Goal: Book appointment/travel/reservation

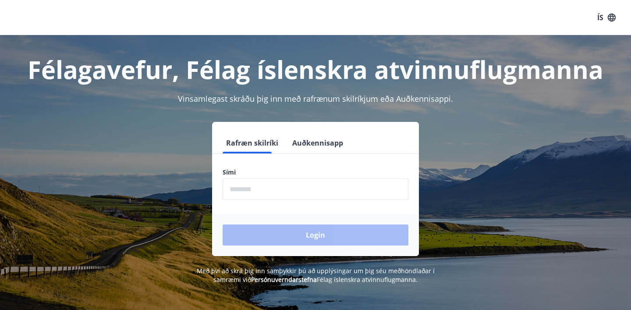
click at [264, 183] on input "phone" at bounding box center [316, 188] width 186 height 21
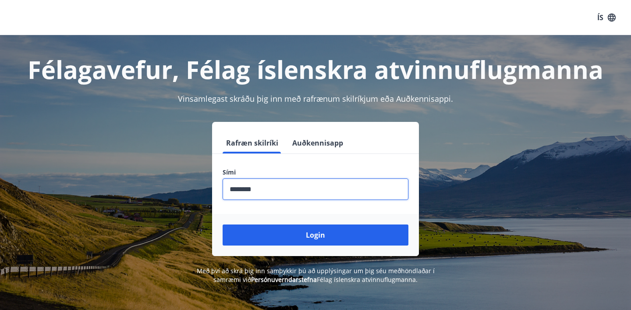
type input "********"
click at [223, 224] on button "Login" at bounding box center [316, 234] width 186 height 21
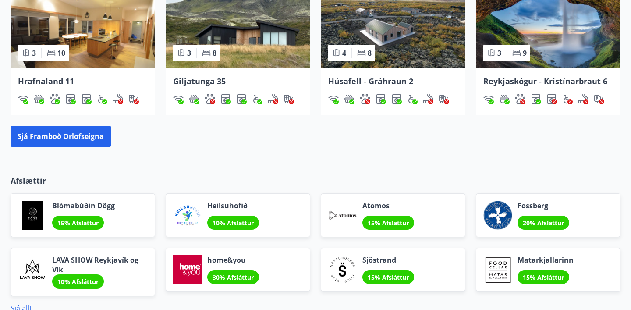
scroll to position [621, 0]
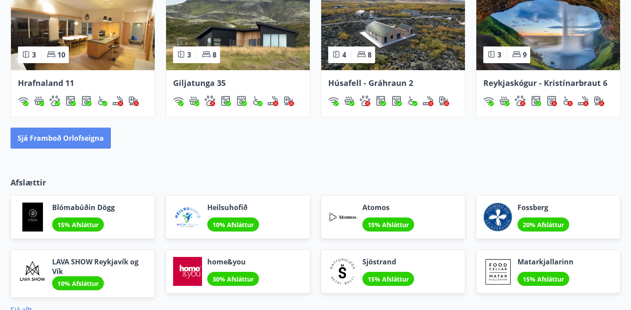
click at [103, 148] on button "Sjá framboð orlofseigna" at bounding box center [61, 137] width 100 height 21
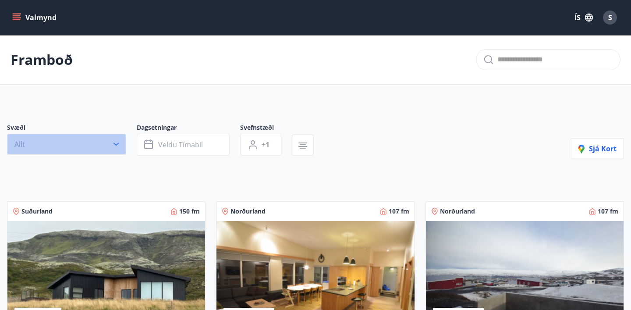
click at [103, 141] on button "Allt" at bounding box center [66, 144] width 119 height 21
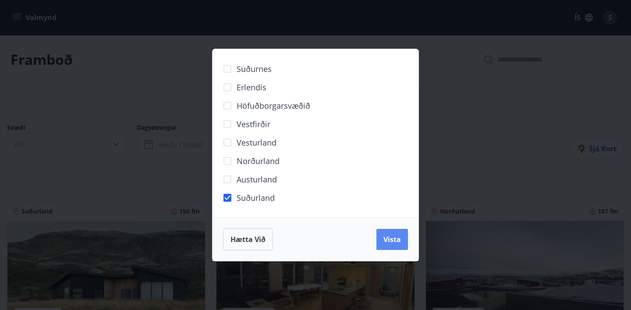
click at [401, 243] on button "Vista" at bounding box center [392, 239] width 32 height 21
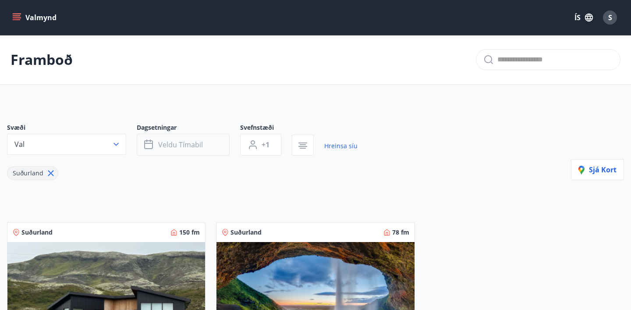
click at [201, 144] on span "Veldu tímabil" at bounding box center [180, 145] width 45 height 10
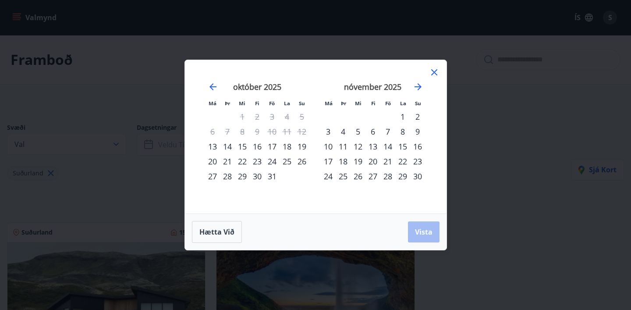
click at [157, 171] on div "Má Þr Mi Fi Fö La Su Má Þr Mi Fi Fö La Su september 2025 1 2 3 4 5 6 7 8 9 10 1…" at bounding box center [315, 155] width 631 height 310
click at [436, 78] on div at bounding box center [434, 73] width 11 height 13
click at [439, 74] on div "Má Þr Mi Fi Fö La Su Má Þr Mi Fi Fö La Su september 2025 1 2 3 4 5 6 7 8 9 10 1…" at bounding box center [316, 136] width 262 height 153
click at [435, 69] on icon at bounding box center [434, 72] width 11 height 11
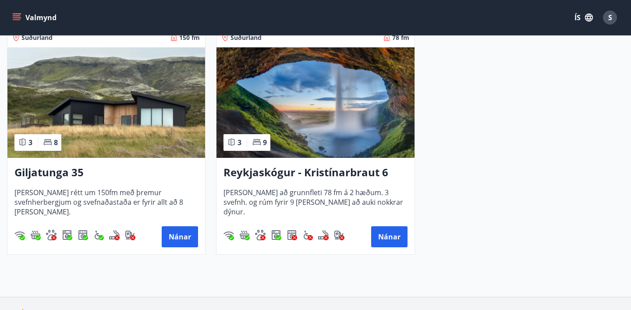
click at [92, 139] on img at bounding box center [106, 102] width 198 height 110
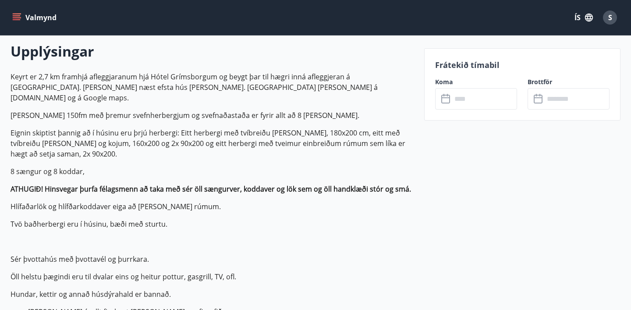
scroll to position [253, 0]
click at [474, 96] on input "text" at bounding box center [484, 98] width 65 height 21
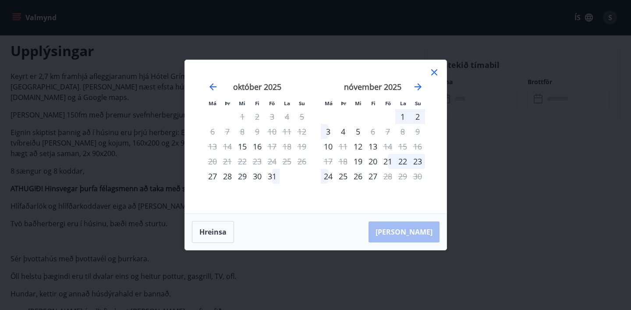
click at [435, 70] on icon at bounding box center [434, 72] width 6 height 6
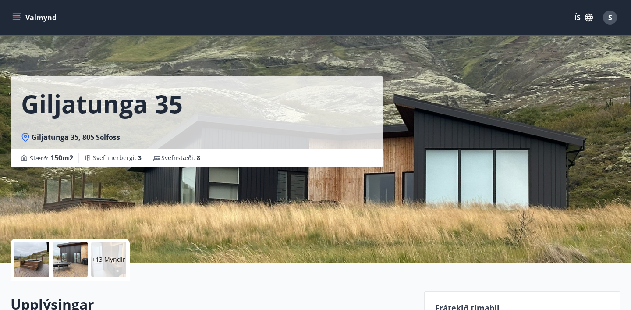
scroll to position [0, 0]
click at [42, 258] on div at bounding box center [31, 259] width 35 height 35
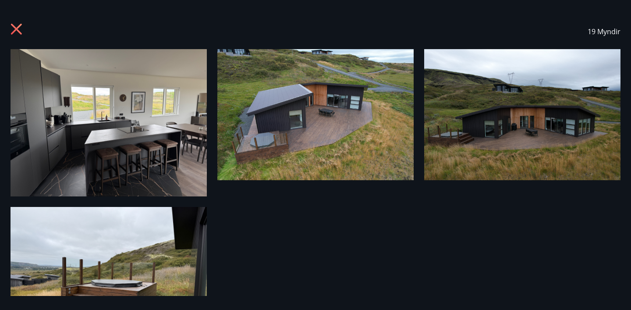
click at [131, 163] on img at bounding box center [109, 122] width 196 height 147
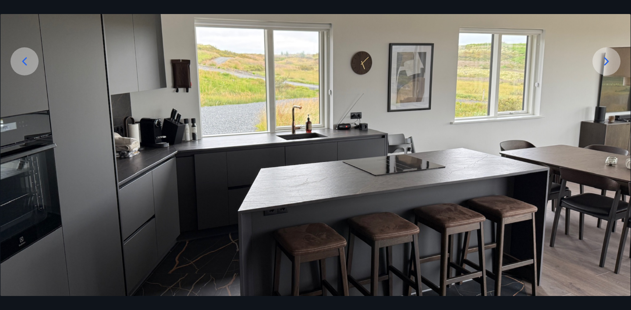
scroll to position [145, 0]
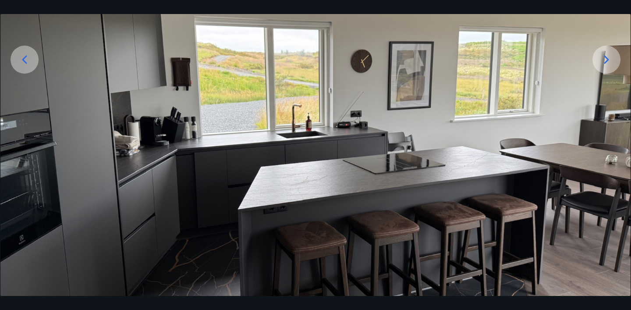
click at [601, 68] on div at bounding box center [606, 60] width 28 height 28
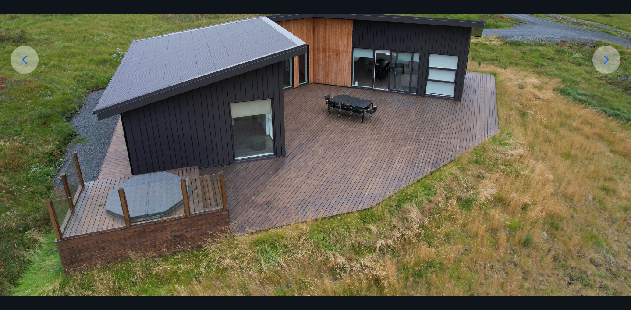
click at [601, 62] on icon at bounding box center [606, 60] width 14 height 14
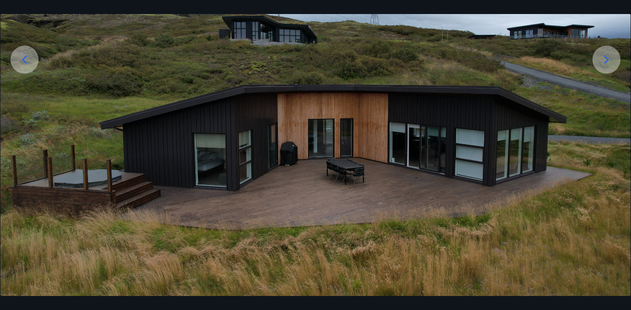
click at [601, 58] on icon at bounding box center [606, 60] width 14 height 14
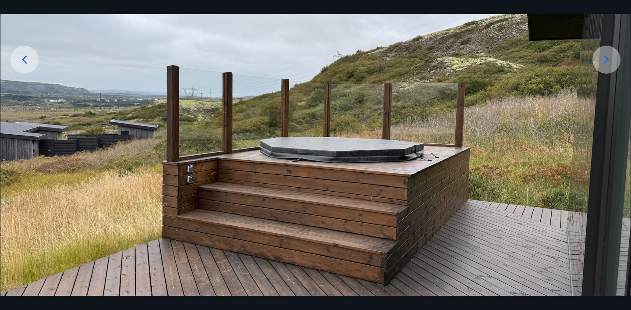
click at [601, 56] on icon at bounding box center [606, 60] width 14 height 14
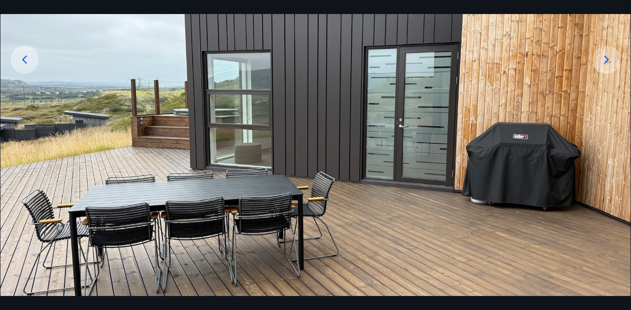
click at [601, 56] on icon at bounding box center [606, 60] width 14 height 14
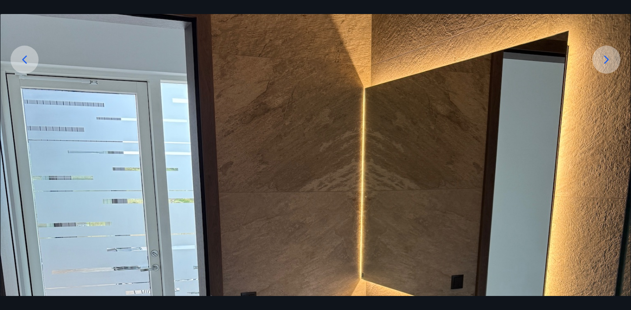
click at [601, 55] on icon at bounding box center [606, 60] width 14 height 14
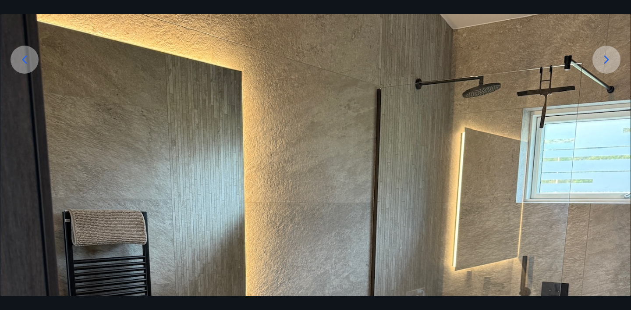
click at [601, 55] on icon at bounding box center [606, 60] width 14 height 14
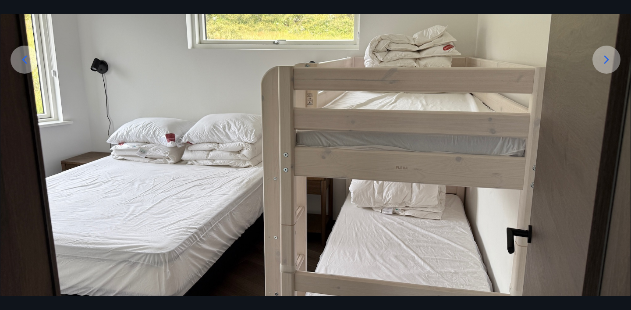
click at [601, 55] on icon at bounding box center [606, 60] width 14 height 14
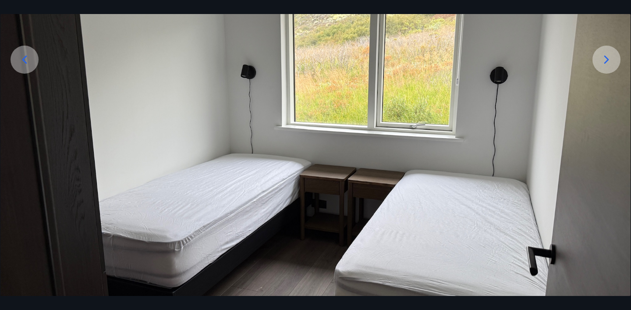
click at [601, 55] on icon at bounding box center [606, 60] width 14 height 14
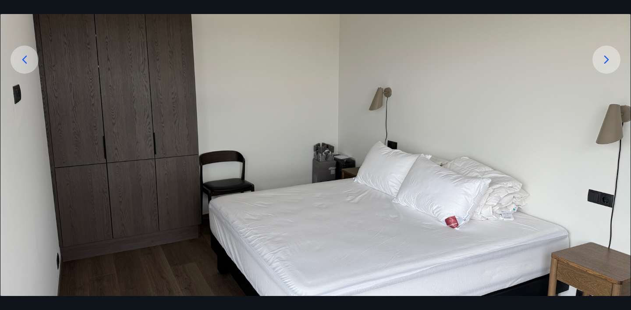
click at [601, 55] on icon at bounding box center [606, 60] width 14 height 14
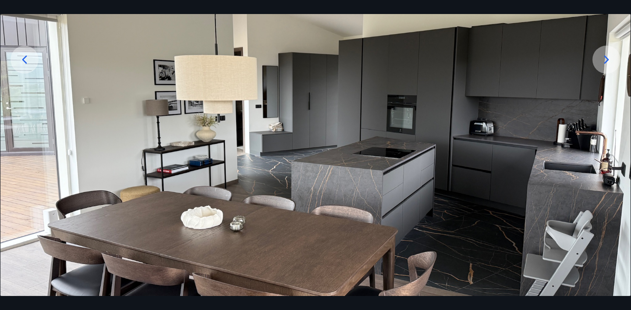
click at [601, 55] on icon at bounding box center [606, 60] width 14 height 14
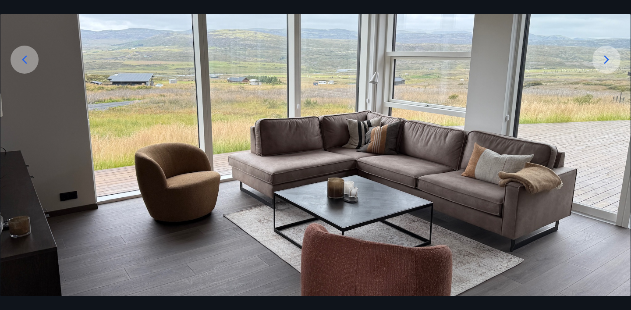
click at [602, 55] on icon at bounding box center [606, 60] width 14 height 14
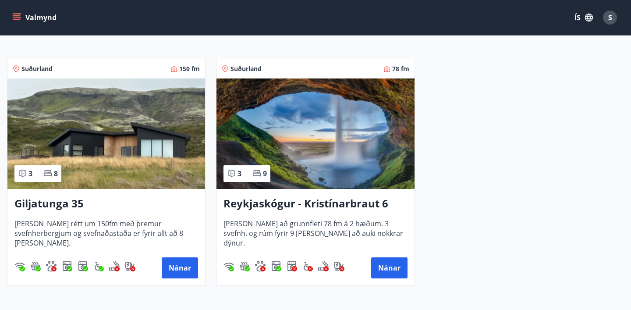
scroll to position [166, 0]
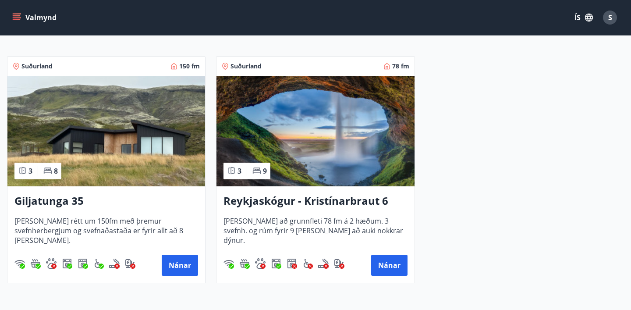
click at [281, 202] on h3 "Reykjaskógur - Kristínarbraut 6" at bounding box center [315, 201] width 184 height 16
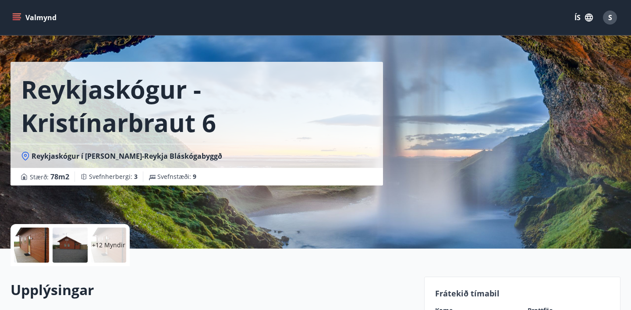
scroll to position [32, 0]
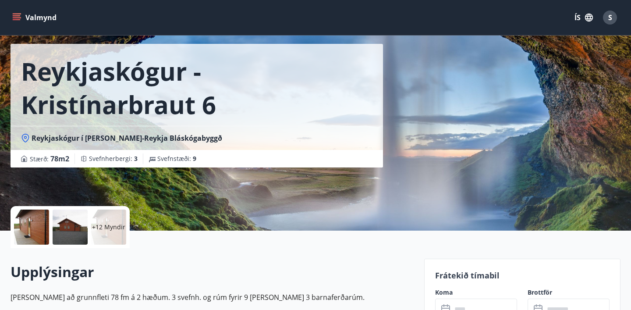
click at [26, 223] on div at bounding box center [31, 226] width 35 height 35
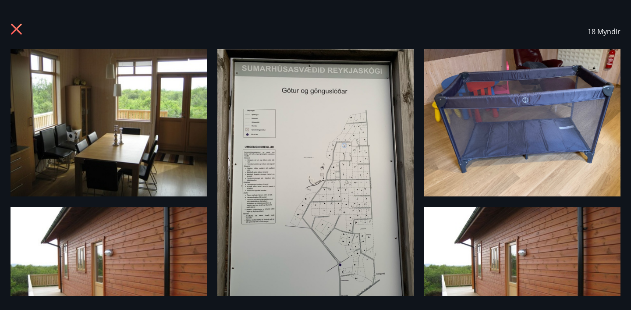
click at [31, 154] on img at bounding box center [109, 122] width 196 height 147
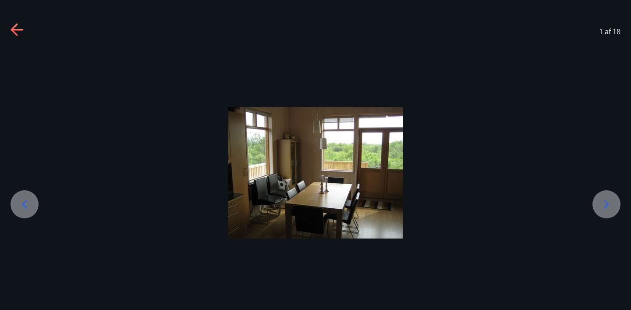
click at [597, 189] on div at bounding box center [315, 172] width 631 height 131
click at [597, 194] on div at bounding box center [606, 204] width 28 height 28
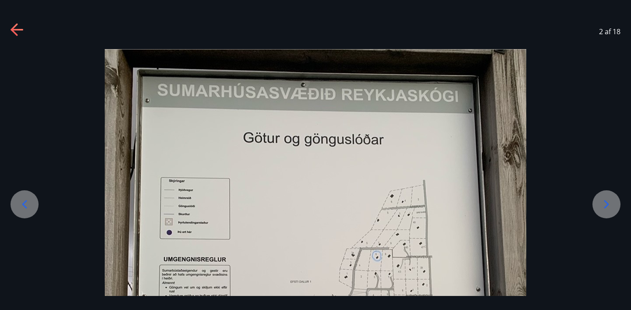
click at [600, 196] on div at bounding box center [606, 204] width 28 height 28
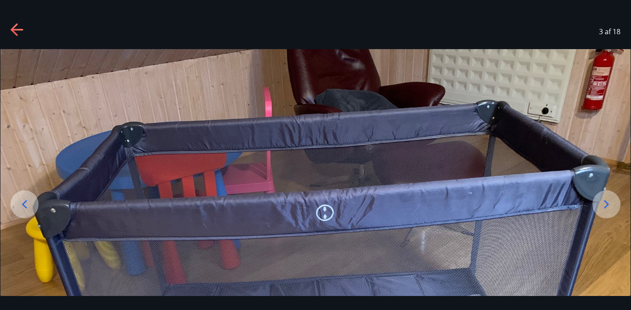
click at [600, 196] on div at bounding box center [606, 204] width 28 height 28
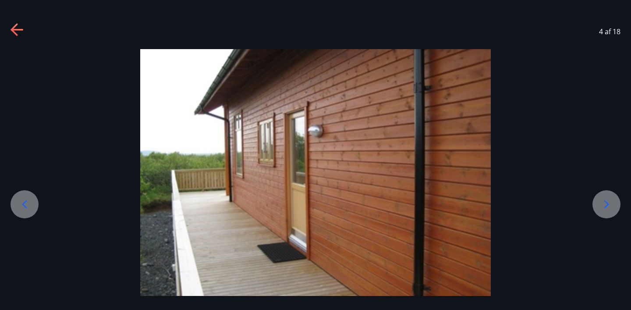
click at [600, 196] on div at bounding box center [606, 204] width 28 height 28
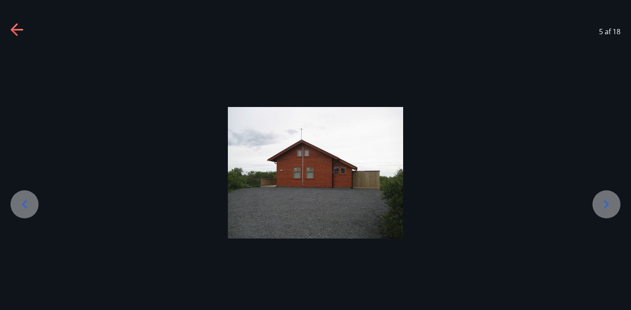
click at [600, 196] on div at bounding box center [606, 204] width 28 height 28
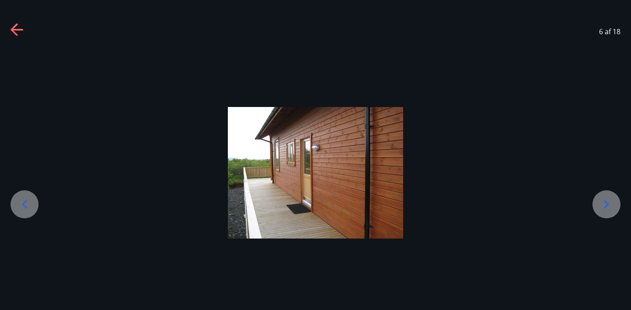
click at [600, 196] on div at bounding box center [606, 204] width 28 height 28
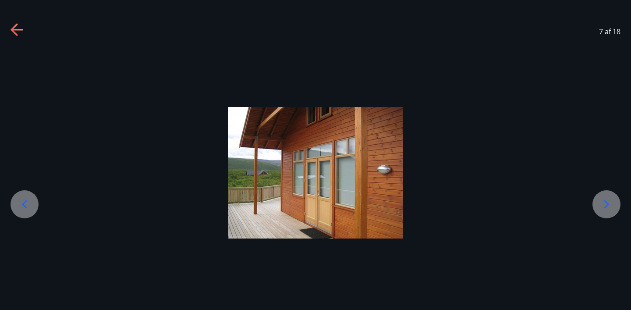
click at [600, 196] on div at bounding box center [606, 204] width 28 height 28
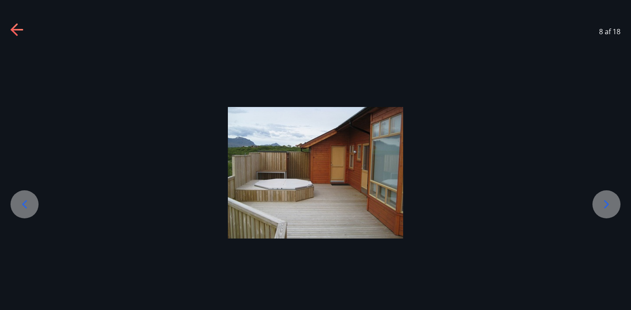
click at [600, 196] on div at bounding box center [606, 204] width 28 height 28
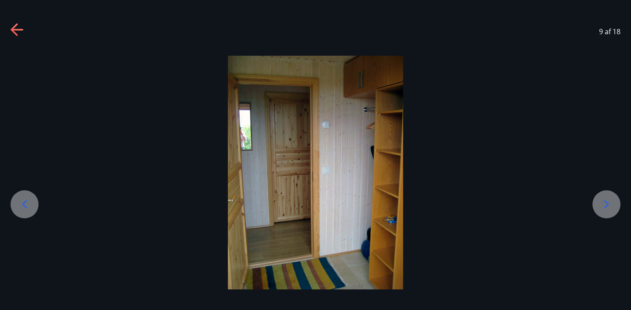
click at [600, 196] on div at bounding box center [606, 204] width 28 height 28
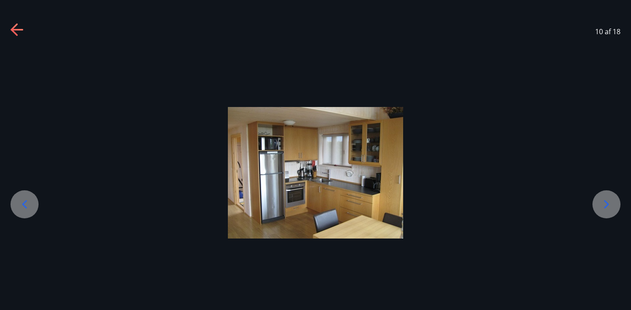
click at [600, 196] on div at bounding box center [606, 204] width 28 height 28
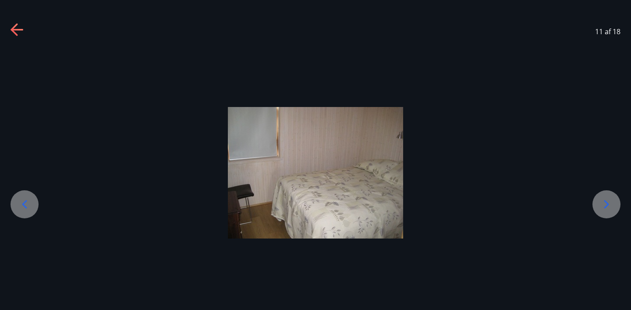
click at [600, 196] on div at bounding box center [606, 204] width 28 height 28
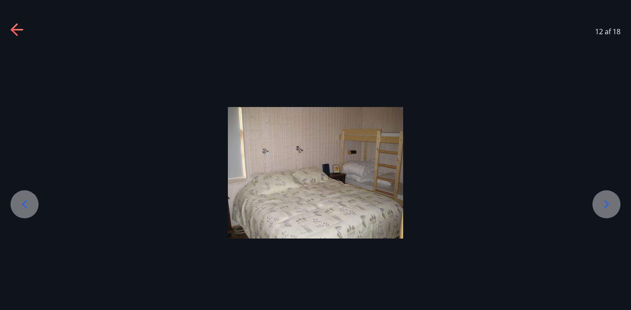
click at [600, 196] on div at bounding box center [606, 204] width 28 height 28
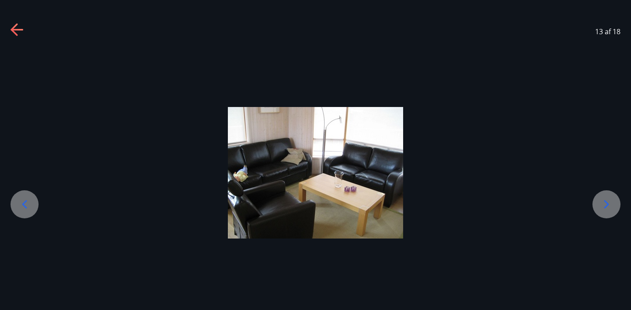
click at [600, 196] on div at bounding box center [606, 204] width 28 height 28
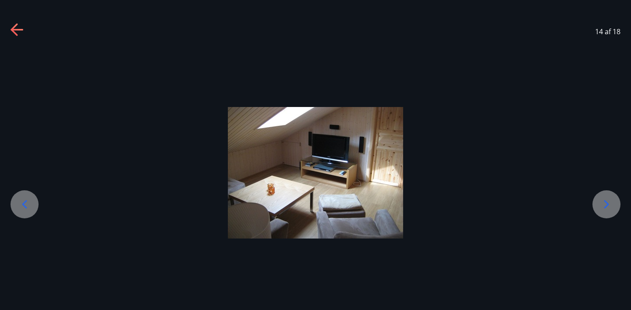
click at [600, 196] on div at bounding box center [606, 204] width 28 height 28
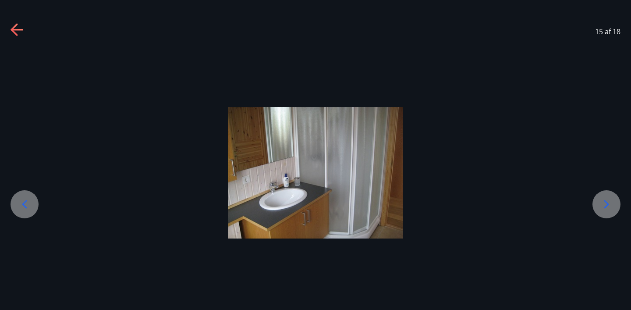
click at [600, 196] on div at bounding box center [606, 204] width 28 height 28
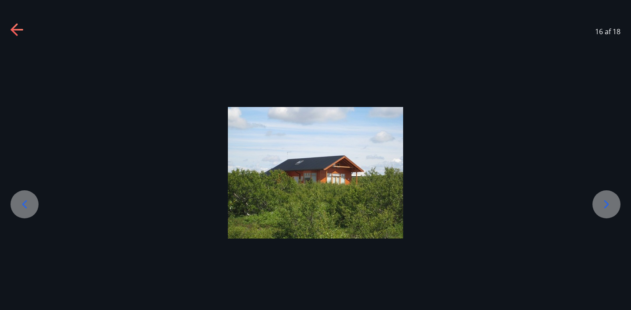
click at [600, 196] on div at bounding box center [606, 204] width 28 height 28
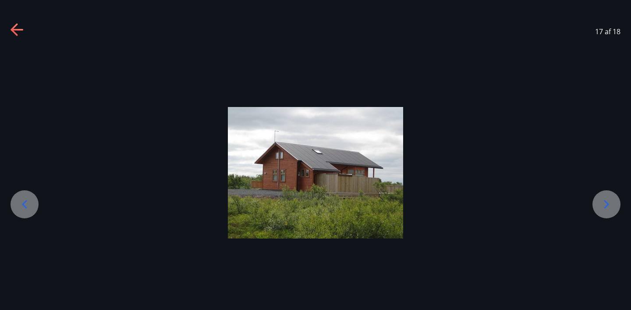
click at [14, 28] on icon at bounding box center [18, 30] width 14 height 14
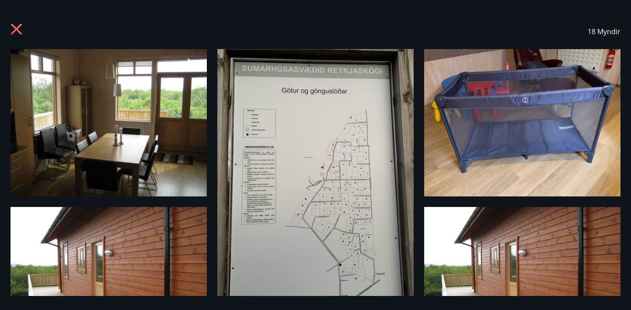
click at [18, 28] on icon at bounding box center [16, 29] width 11 height 11
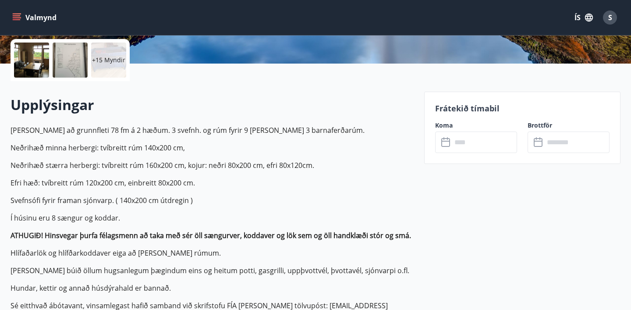
scroll to position [200, 0]
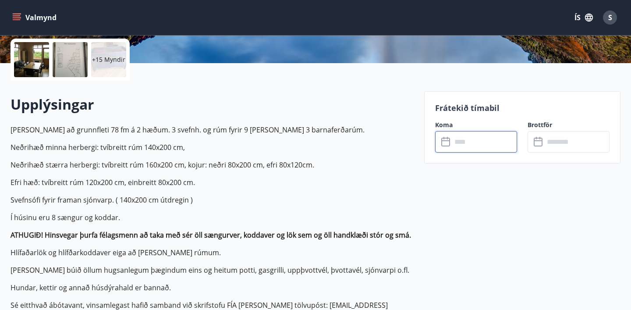
click at [492, 141] on input "text" at bounding box center [484, 141] width 65 height 21
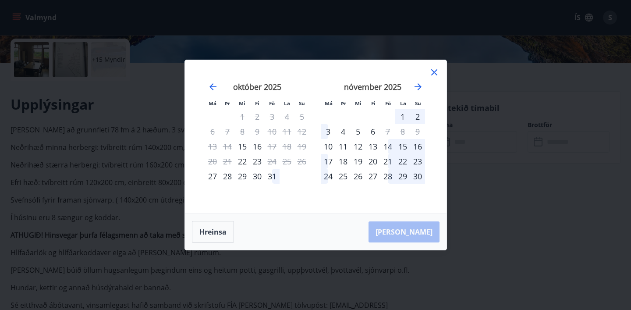
click at [435, 70] on icon at bounding box center [434, 72] width 11 height 11
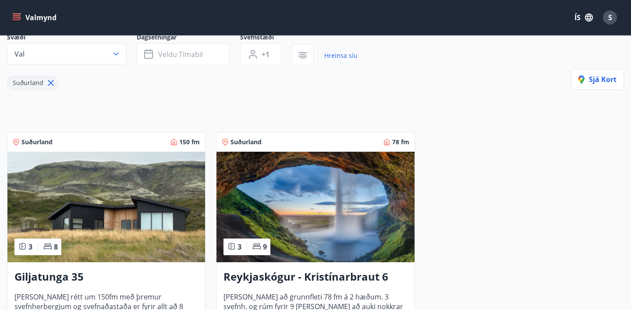
scroll to position [157, 0]
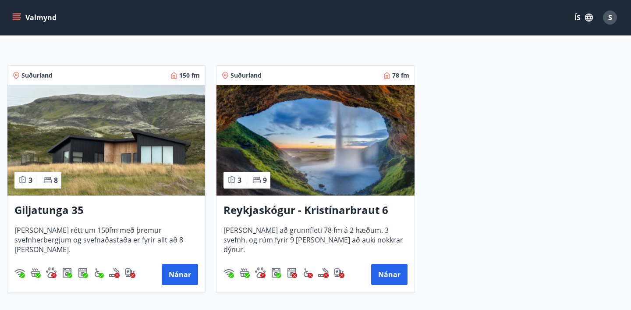
click at [280, 138] on img at bounding box center [315, 140] width 198 height 110
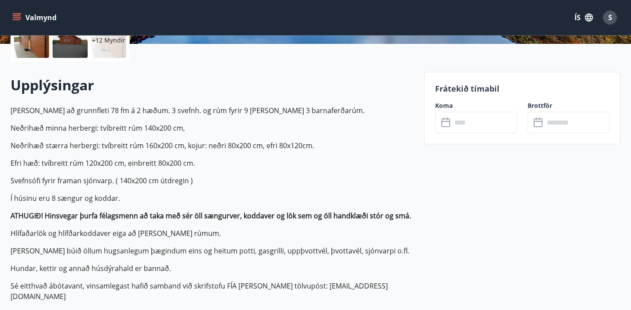
scroll to position [227, 0]
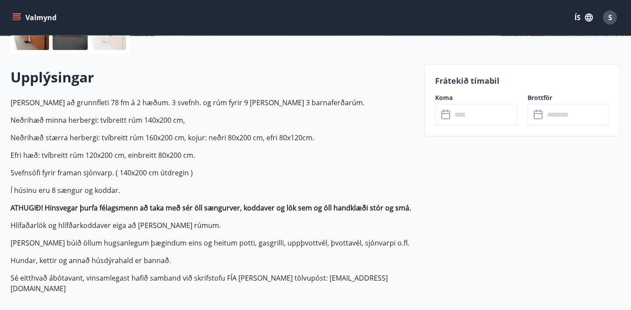
click at [473, 114] on input "text" at bounding box center [484, 114] width 65 height 21
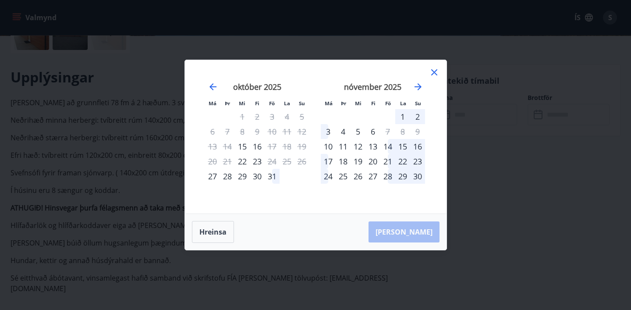
click at [369, 143] on div "13" at bounding box center [372, 146] width 15 height 15
click at [419, 145] on div "16" at bounding box center [417, 146] width 15 height 15
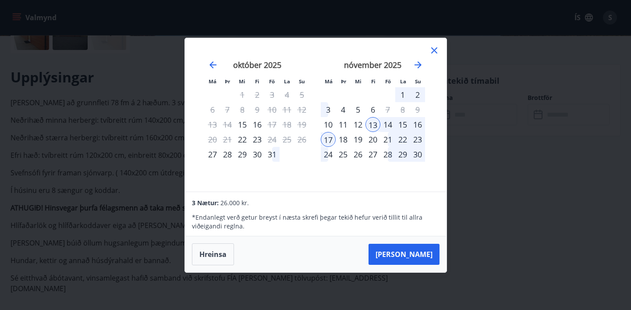
click at [421, 124] on div "16" at bounding box center [417, 124] width 15 height 15
click at [340, 126] on div "11" at bounding box center [343, 124] width 15 height 15
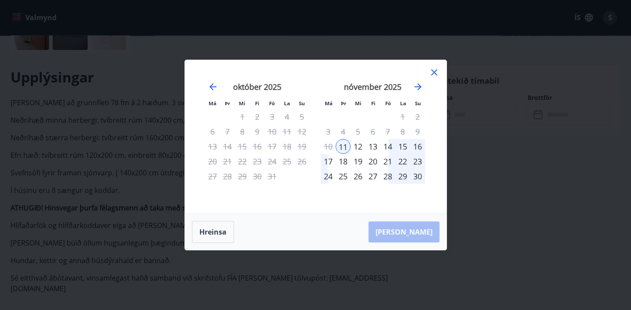
click at [387, 147] on div "14" at bounding box center [387, 146] width 15 height 15
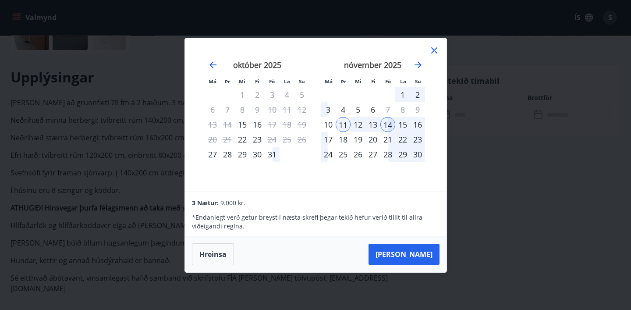
click at [329, 142] on div "17" at bounding box center [328, 139] width 15 height 15
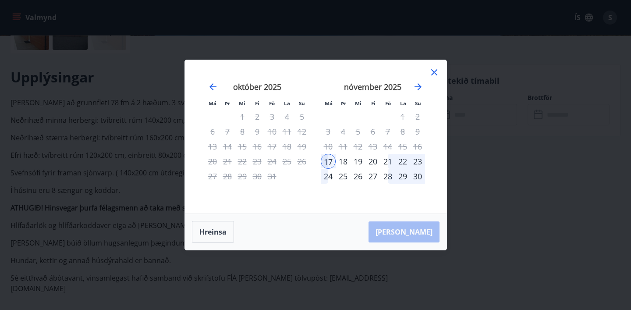
click at [373, 160] on div "20" at bounding box center [372, 161] width 15 height 15
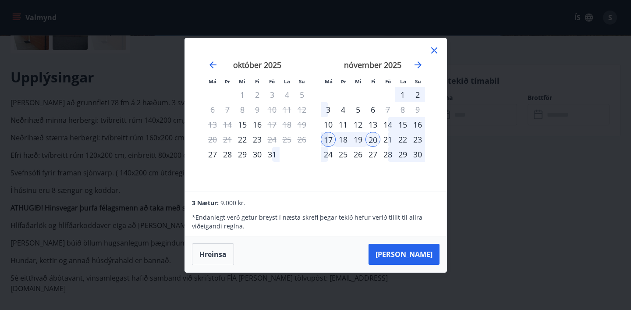
click at [370, 167] on div "nóvember 2025 1 2 3 4 5 6 7 8 9 10 11 12 13 14 15 16 17 18 19 20 21 22 23 24 25…" at bounding box center [373, 121] width 116 height 144
click at [319, 134] on div "nóvember 2025 1 2 3 4 5 6 7 8 9 10 11 12 13 14 15 16 17 18 19 20 21 22 23 24 25…" at bounding box center [373, 121] width 116 height 144
click at [326, 137] on div "17" at bounding box center [328, 139] width 15 height 15
click at [374, 145] on div "20" at bounding box center [372, 139] width 15 height 15
click at [419, 139] on div "23" at bounding box center [417, 139] width 15 height 15
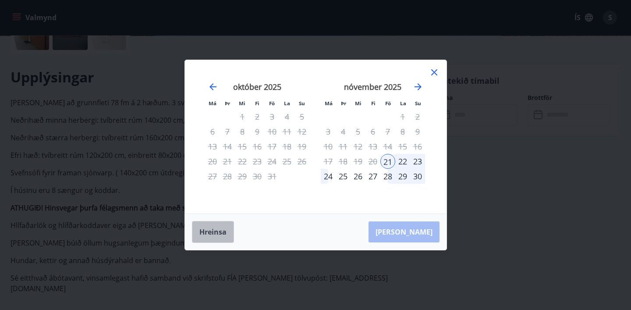
click at [220, 230] on button "Hreinsa" at bounding box center [213, 232] width 42 height 22
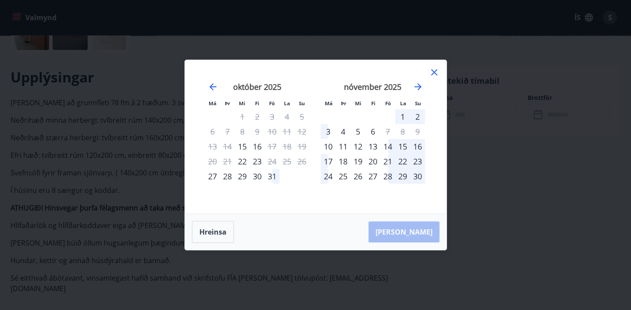
click at [387, 145] on div "14" at bounding box center [387, 146] width 15 height 15
click at [422, 147] on div "16" at bounding box center [417, 146] width 15 height 15
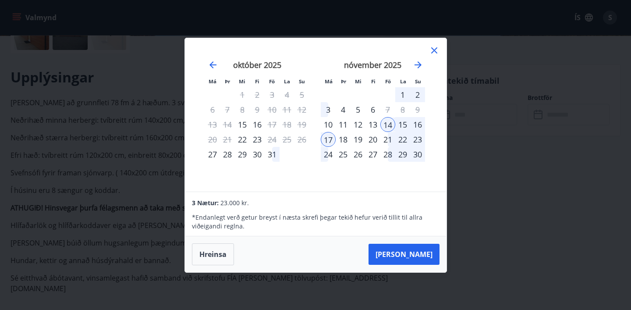
click at [435, 53] on icon at bounding box center [434, 50] width 11 height 11
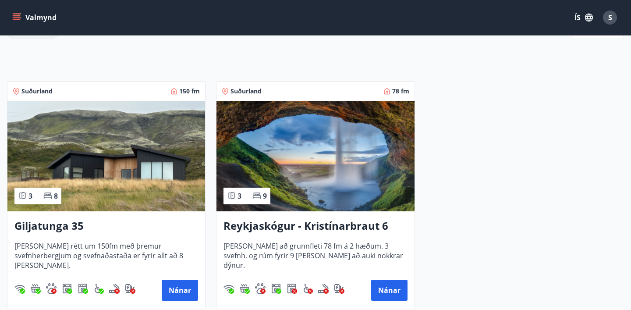
click at [57, 232] on h3 "Giljatunga 35" at bounding box center [106, 226] width 184 height 16
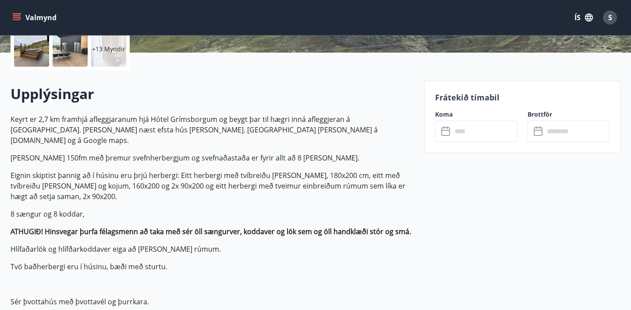
scroll to position [211, 0]
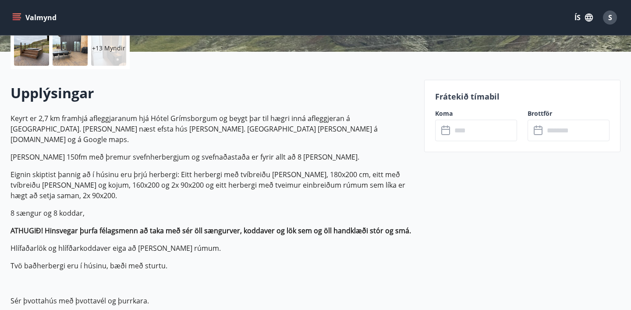
click at [488, 136] on input "text" at bounding box center [484, 130] width 65 height 21
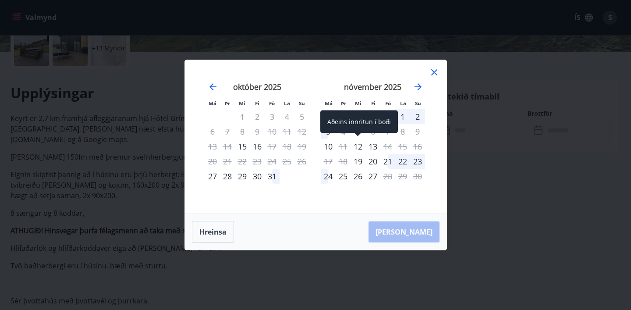
click at [361, 145] on div "12" at bounding box center [357, 146] width 15 height 15
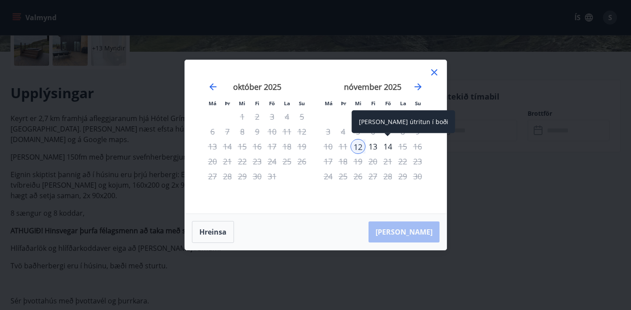
click at [384, 146] on div "14" at bounding box center [387, 146] width 15 height 15
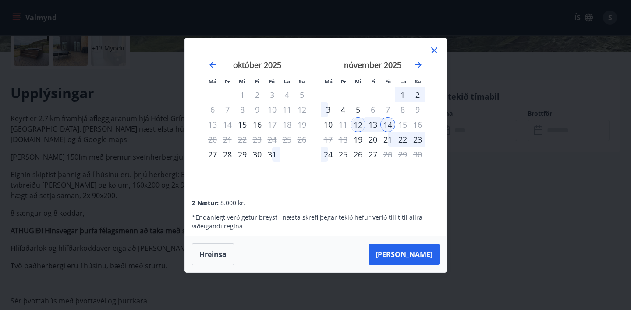
click at [430, 46] on icon at bounding box center [434, 50] width 11 height 11
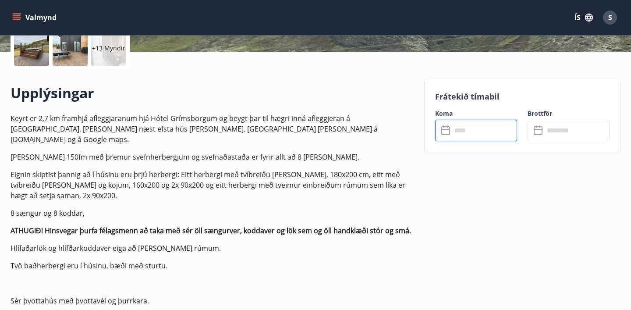
click at [476, 134] on input "text" at bounding box center [484, 130] width 65 height 21
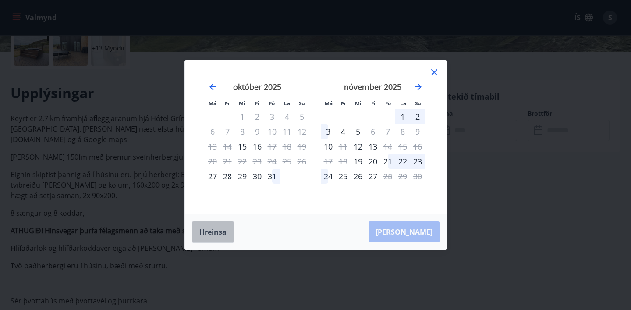
click at [219, 231] on button "Hreinsa" at bounding box center [213, 232] width 42 height 22
click at [159, 113] on div "Má Þr Mi Fi Fö La Su Má Þr Mi Fi Fö La Su september 2025 1 2 3 4 5 6 7 8 9 10 1…" at bounding box center [315, 155] width 631 height 310
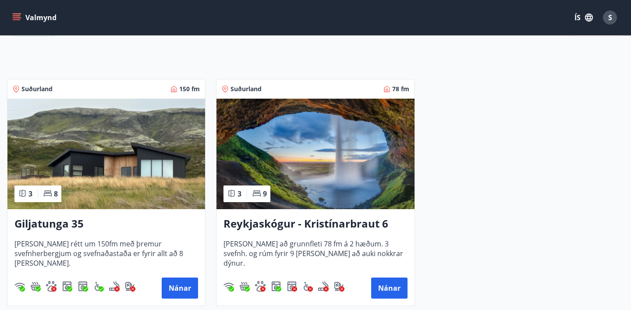
click at [285, 157] on img at bounding box center [315, 154] width 198 height 110
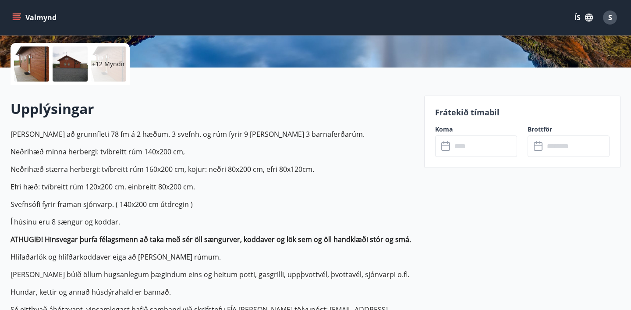
scroll to position [194, 0]
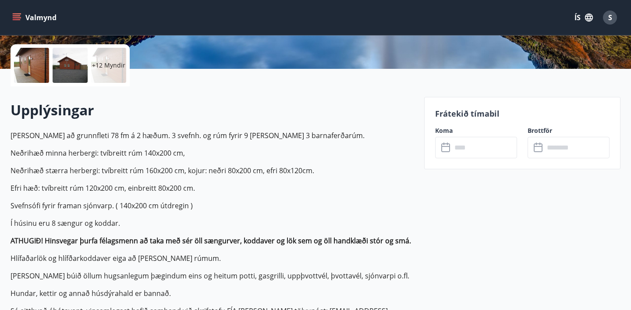
click at [475, 143] on input "text" at bounding box center [484, 147] width 65 height 21
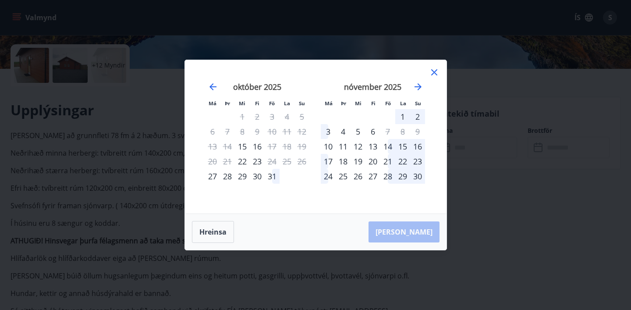
click at [434, 72] on icon at bounding box center [434, 72] width 6 height 6
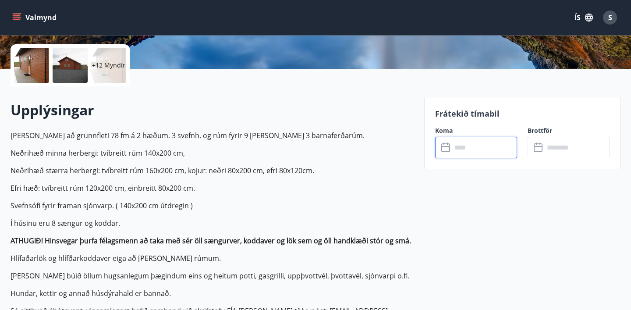
scroll to position [0, 0]
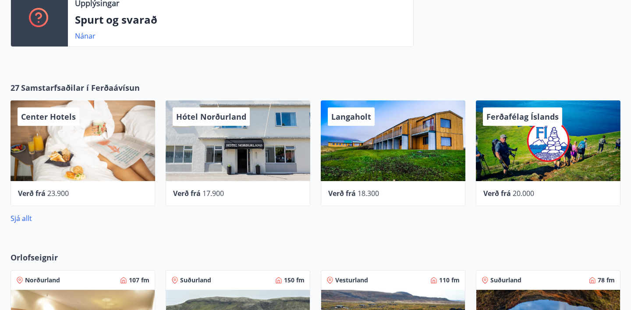
scroll to position [321, 0]
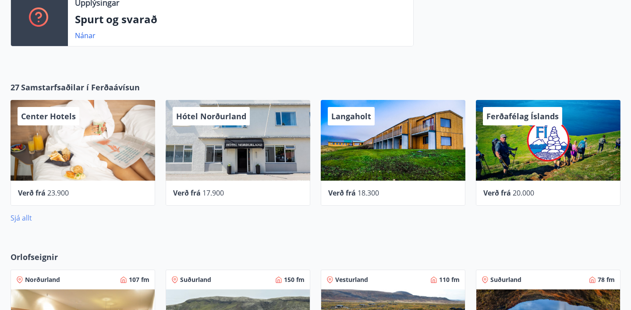
click at [22, 216] on link "Sjá allt" at bounding box center [21, 218] width 21 height 10
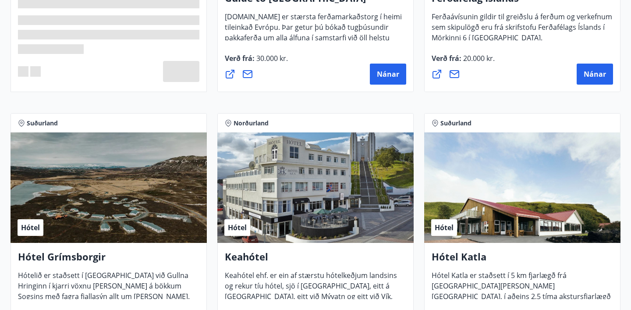
scroll to position [372, 0]
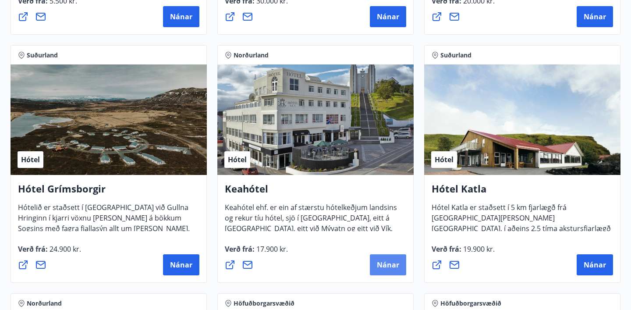
click at [388, 268] on span "Nánar" at bounding box center [388, 265] width 22 height 10
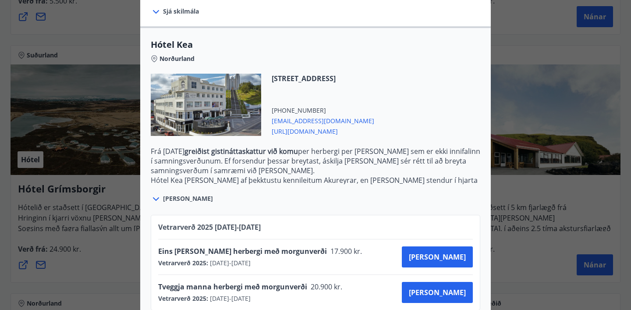
scroll to position [194, 0]
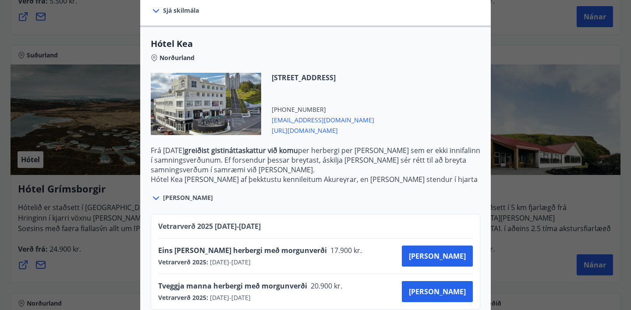
click at [523, 207] on div at bounding box center [315, 155] width 631 height 310
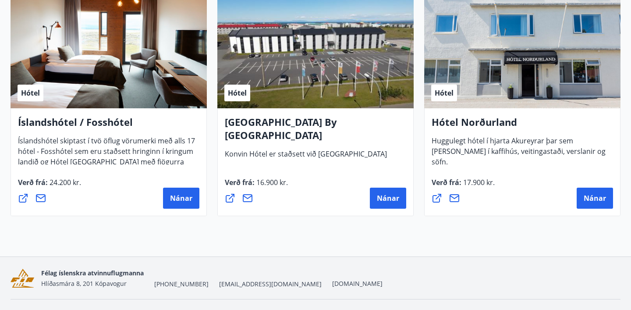
scroll to position [2175, 0]
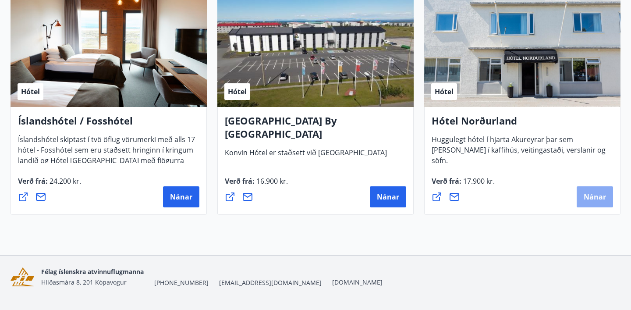
click at [591, 192] on span "Nánar" at bounding box center [595, 197] width 22 height 10
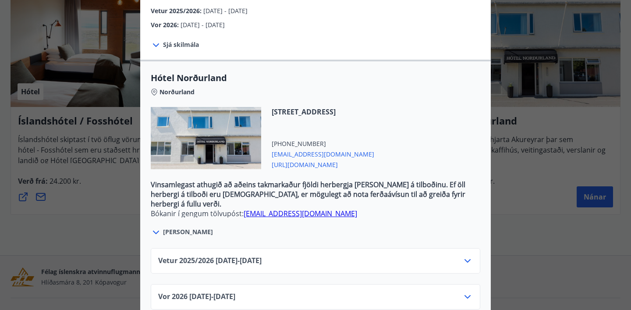
scroll to position [2194, 0]
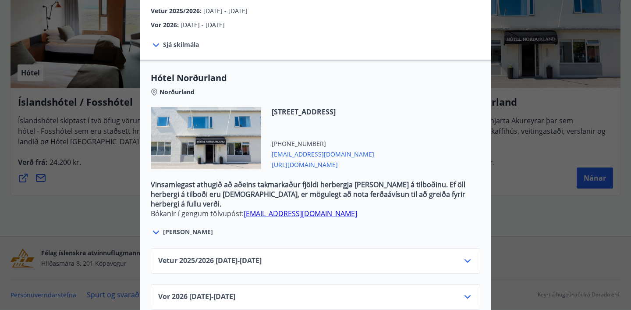
click at [402, 255] on div "Vetur 2025/2026 01.10.25 - 31.01.26" at bounding box center [315, 264] width 315 height 18
click at [465, 255] on icon at bounding box center [467, 260] width 11 height 11
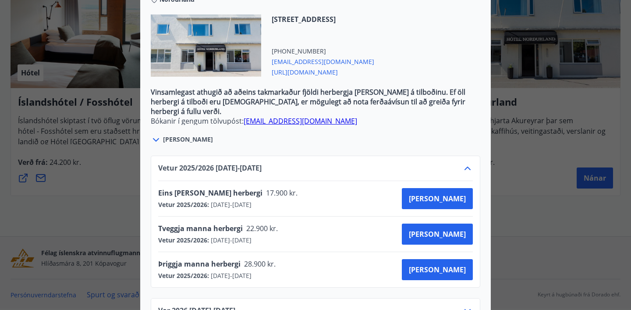
scroll to position [328, 0]
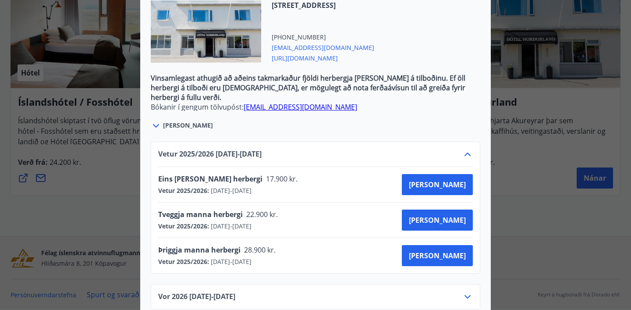
click at [553, 132] on div at bounding box center [315, 155] width 631 height 310
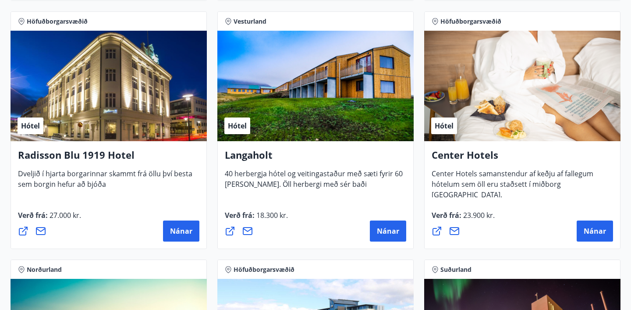
scroll to position [1398, 0]
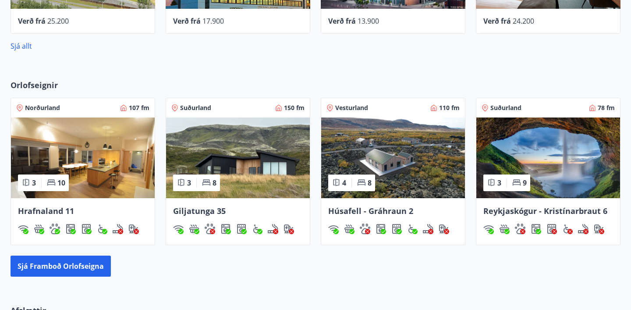
scroll to position [494, 0]
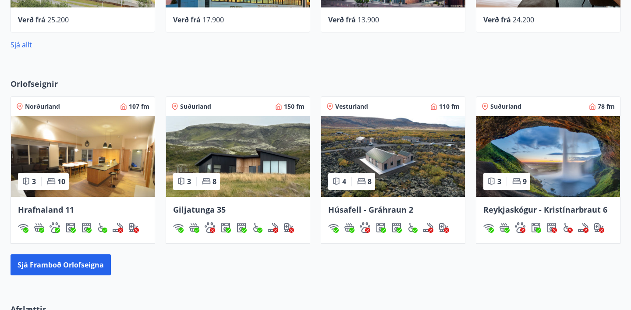
click at [388, 164] on img at bounding box center [393, 156] width 144 height 81
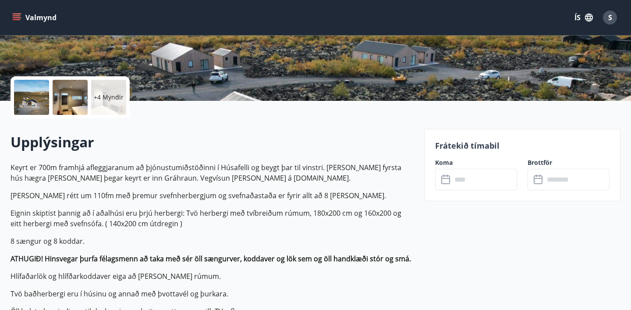
scroll to position [163, 0]
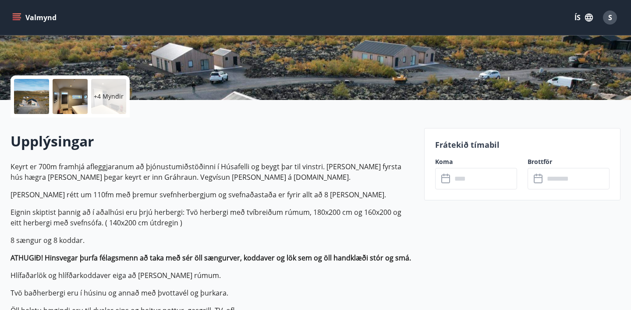
click at [497, 165] on label "Koma" at bounding box center [476, 161] width 82 height 9
click at [496, 177] on input "text" at bounding box center [484, 178] width 65 height 21
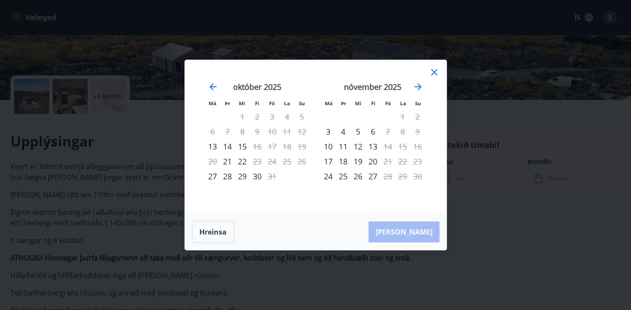
click at [429, 76] on icon at bounding box center [434, 72] width 11 height 11
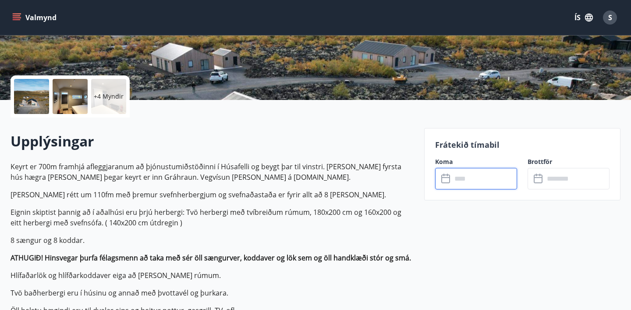
click at [20, 92] on div at bounding box center [31, 96] width 35 height 35
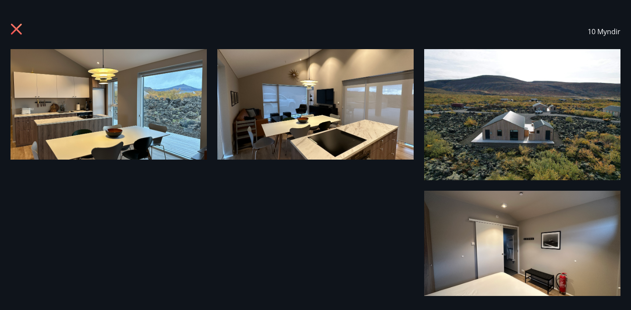
click at [139, 100] on img at bounding box center [109, 104] width 196 height 110
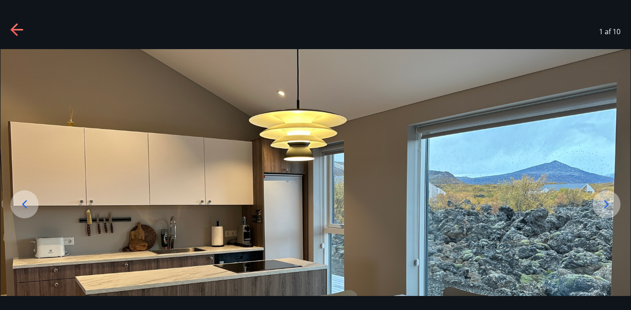
scroll to position [250, 0]
click at [601, 206] on icon at bounding box center [606, 204] width 14 height 14
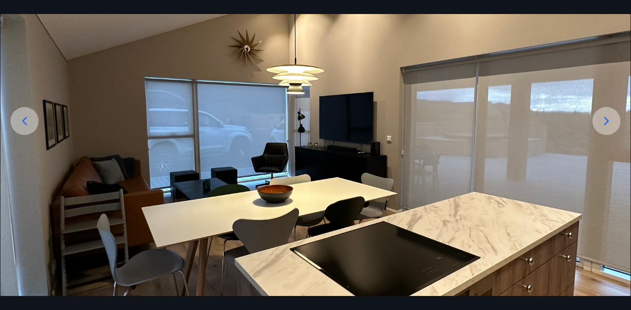
scroll to position [88, 0]
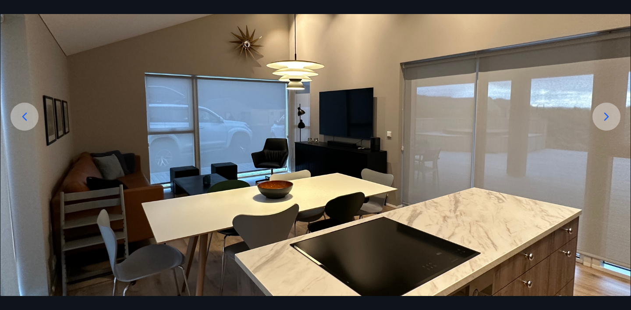
click at [607, 110] on icon at bounding box center [606, 117] width 14 height 14
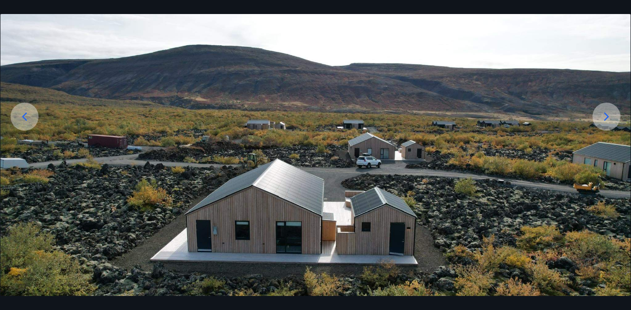
click at [607, 110] on icon at bounding box center [606, 117] width 14 height 14
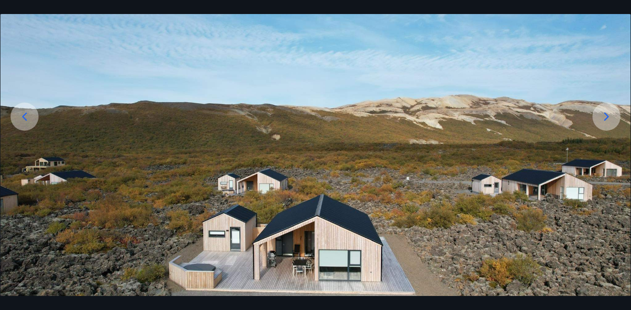
click at [607, 110] on icon at bounding box center [606, 117] width 14 height 14
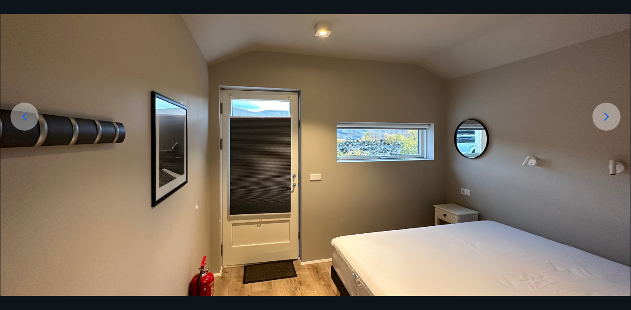
click at [607, 110] on icon at bounding box center [606, 117] width 14 height 14
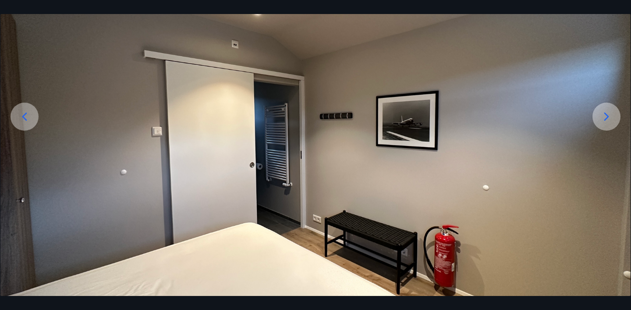
click at [607, 110] on icon at bounding box center [606, 117] width 14 height 14
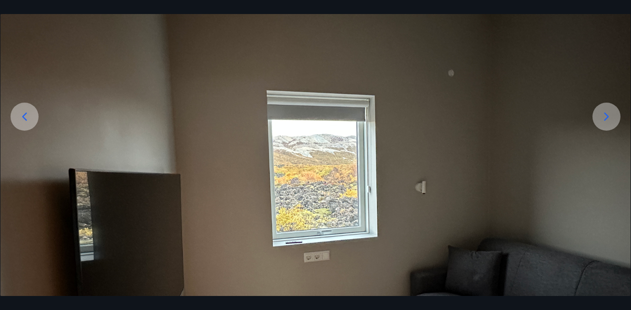
click at [607, 110] on icon at bounding box center [606, 117] width 14 height 14
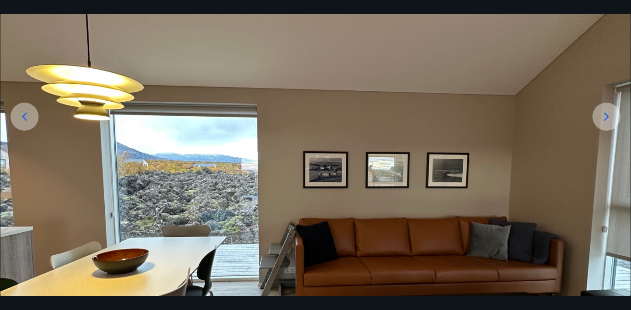
click at [607, 110] on icon at bounding box center [606, 117] width 14 height 14
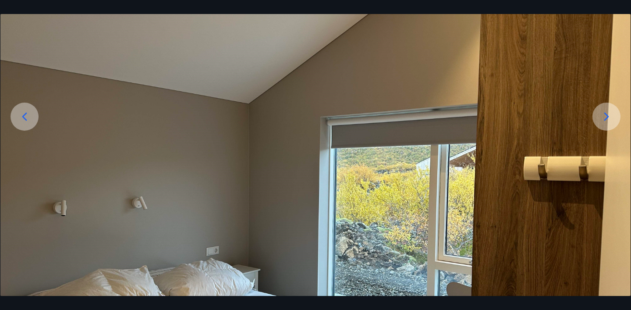
click at [607, 110] on icon at bounding box center [606, 117] width 14 height 14
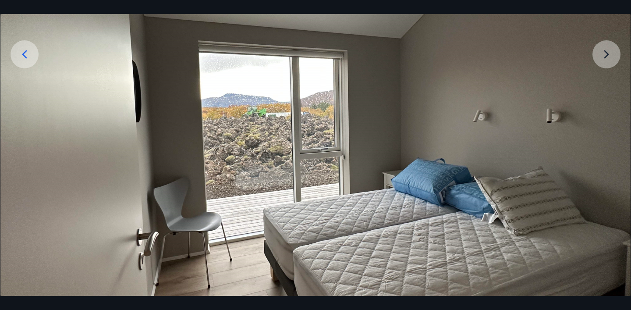
scroll to position [151, 0]
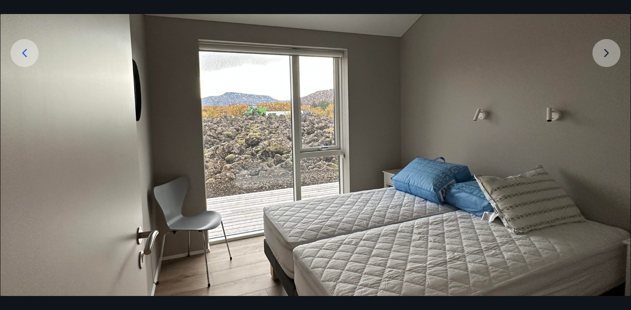
click at [608, 48] on img at bounding box center [315, 134] width 630 height 473
click at [607, 53] on img at bounding box center [315, 134] width 630 height 473
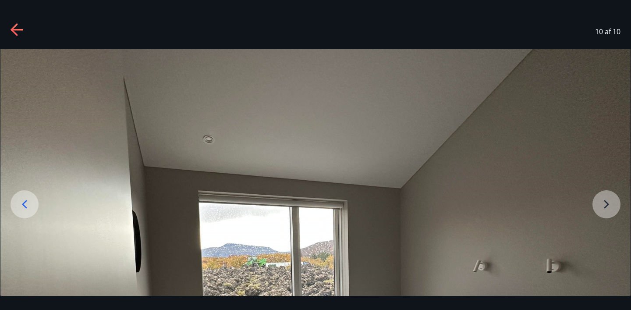
click at [13, 24] on icon at bounding box center [18, 30] width 14 height 14
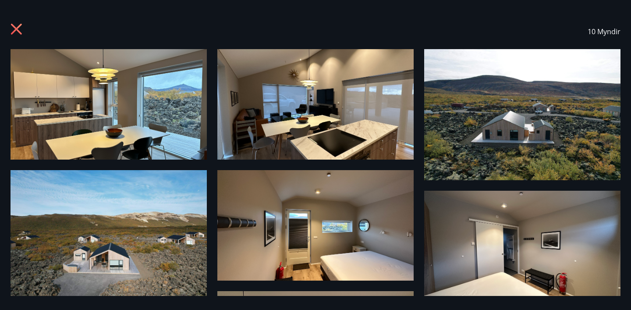
click at [9, 27] on div "10 Myndir" at bounding box center [315, 31] width 631 height 35
click at [17, 27] on icon at bounding box center [18, 30] width 14 height 14
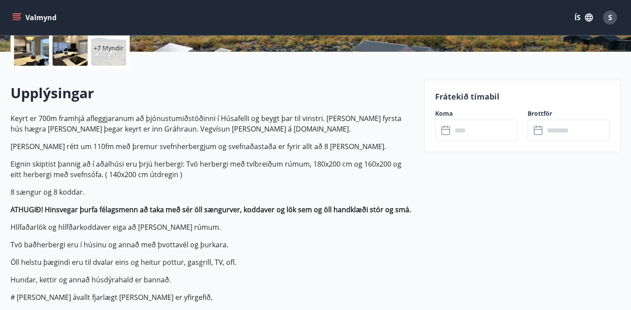
scroll to position [262, 0]
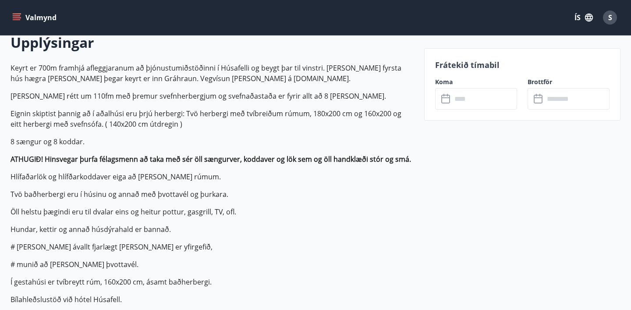
click at [460, 91] on input "text" at bounding box center [484, 98] width 65 height 21
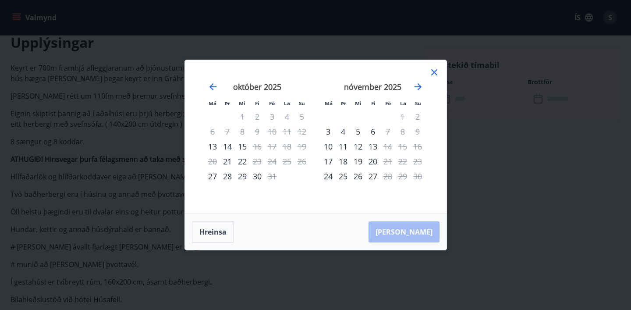
click at [430, 72] on icon at bounding box center [434, 72] width 11 height 11
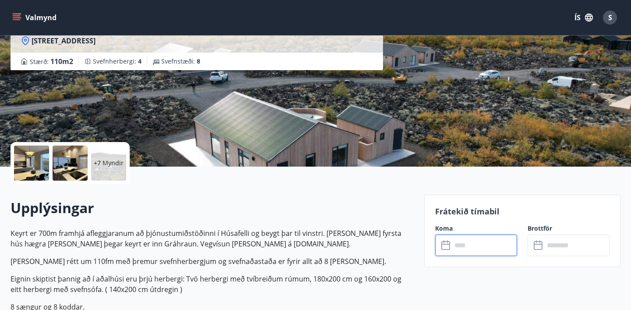
scroll to position [86, 0]
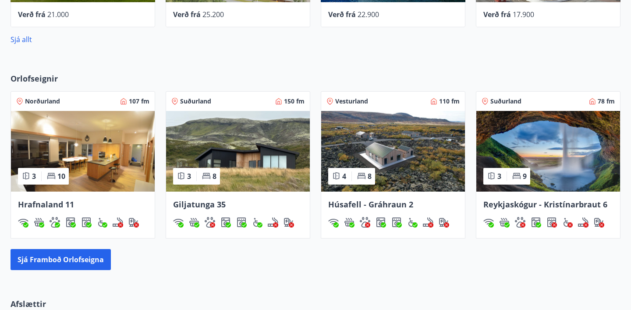
scroll to position [499, 0]
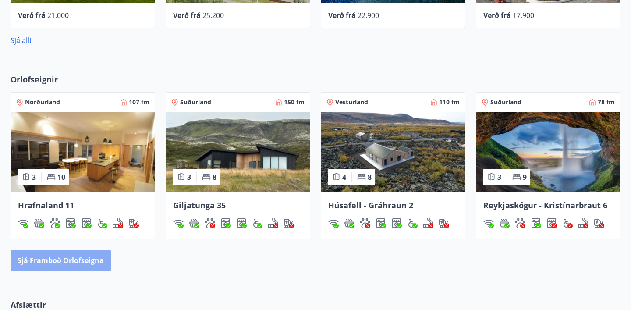
click at [88, 264] on button "Sjá framboð orlofseigna" at bounding box center [61, 260] width 100 height 21
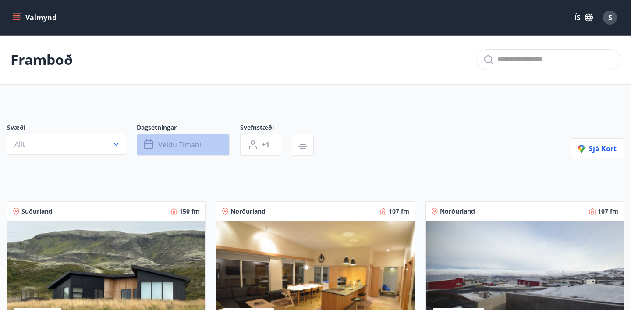
click at [177, 145] on span "Veldu tímabil" at bounding box center [180, 145] width 45 height 10
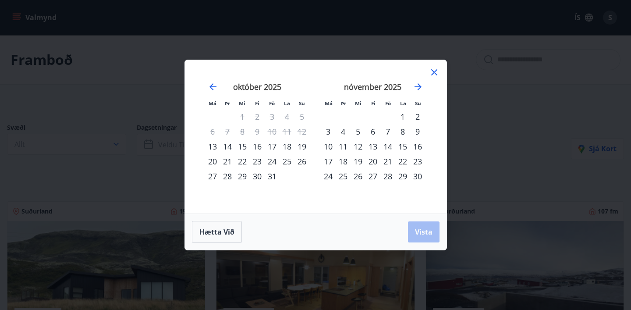
click at [301, 141] on div "19" at bounding box center [301, 146] width 15 height 15
click at [228, 159] on div "21" at bounding box center [227, 161] width 15 height 15
click at [429, 233] on span "Vista" at bounding box center [424, 232] width 18 height 10
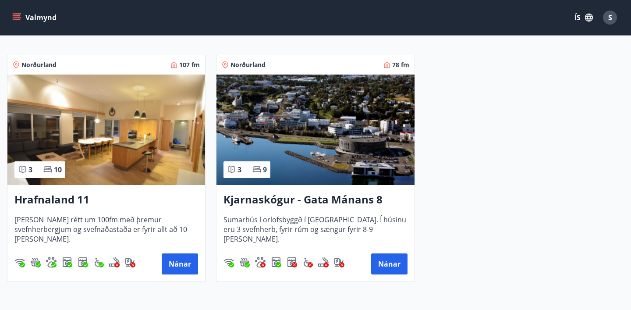
scroll to position [147, 0]
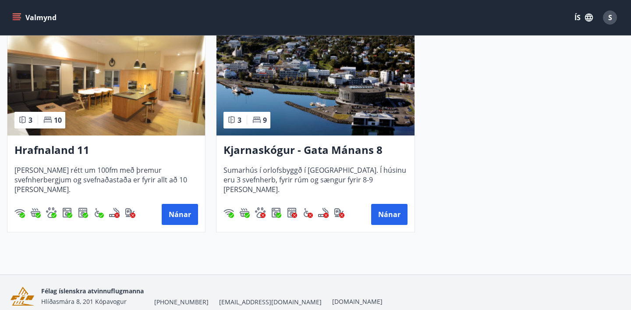
click at [309, 131] on img at bounding box center [315, 80] width 198 height 110
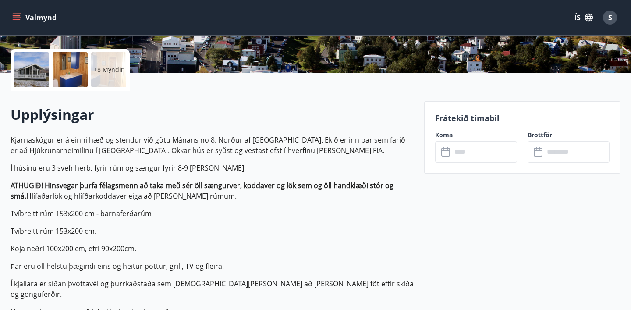
scroll to position [73, 0]
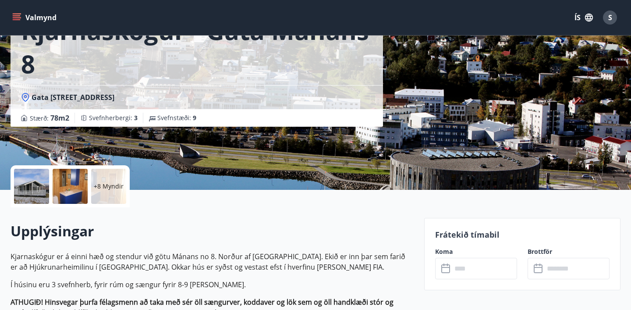
click at [316, 149] on div "Kjarnaskógur - Gata Mánans 8 Gata Mánans nr 8, 600 Akureyri Stærð : 78 m2 Svefn…" at bounding box center [214, 58] width 407 height 263
click at [32, 196] on div at bounding box center [31, 186] width 35 height 35
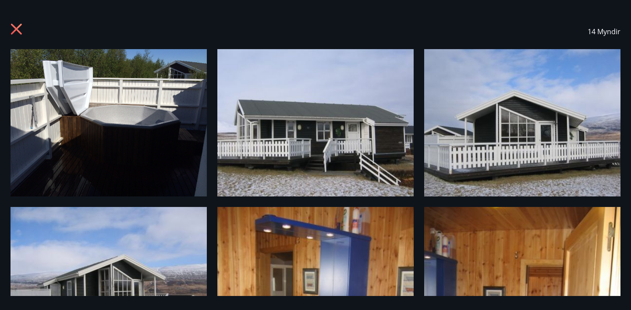
click at [298, 169] on img at bounding box center [315, 122] width 196 height 147
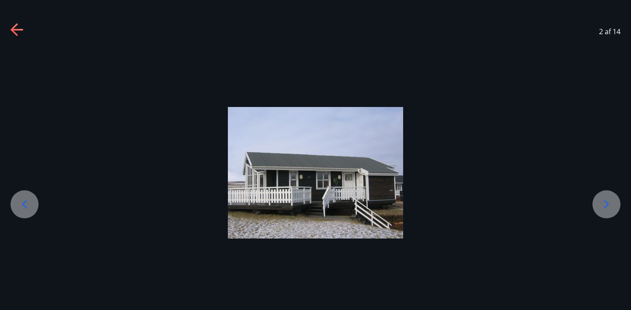
click at [605, 210] on icon at bounding box center [606, 204] width 14 height 14
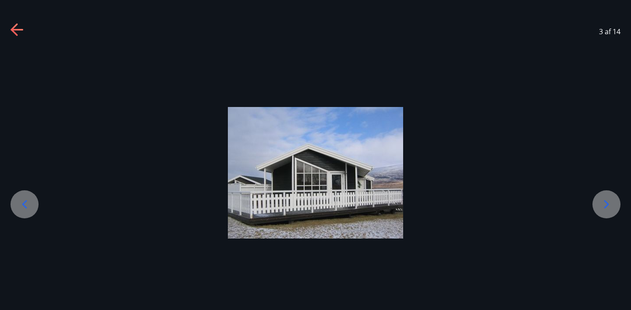
click at [605, 210] on icon at bounding box center [606, 204] width 14 height 14
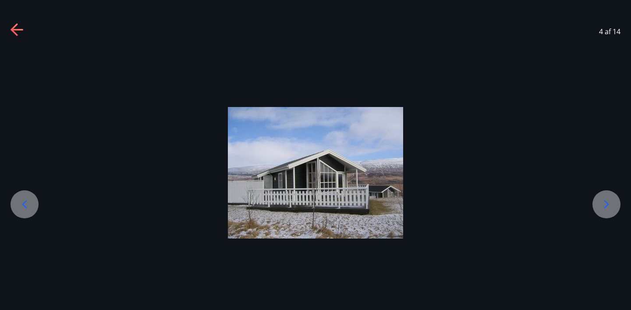
click at [605, 210] on icon at bounding box center [606, 204] width 14 height 14
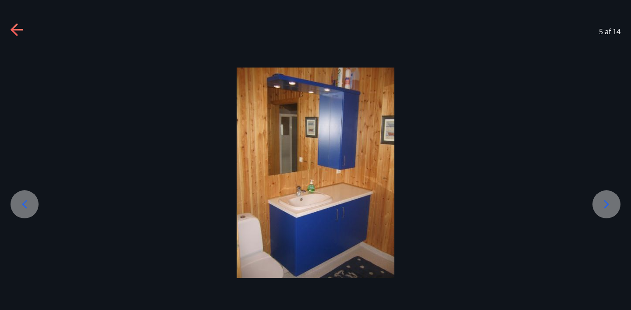
click at [605, 210] on icon at bounding box center [606, 204] width 14 height 14
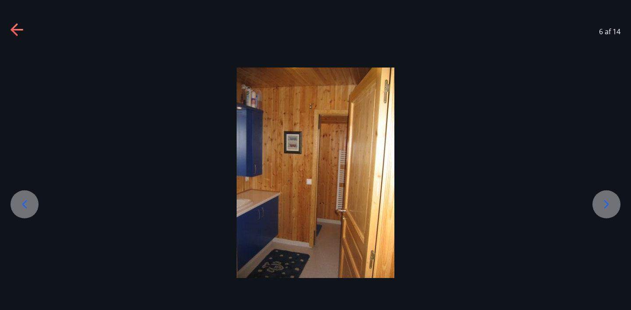
click at [605, 210] on icon at bounding box center [606, 204] width 14 height 14
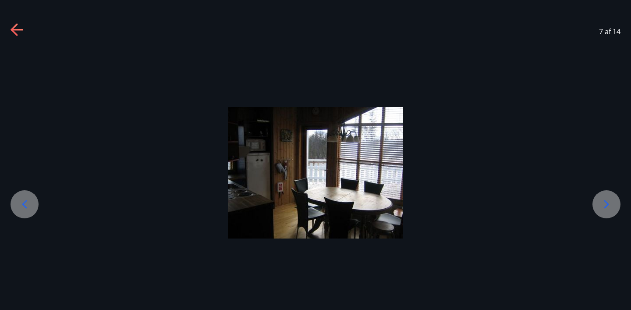
click at [605, 210] on icon at bounding box center [606, 204] width 14 height 14
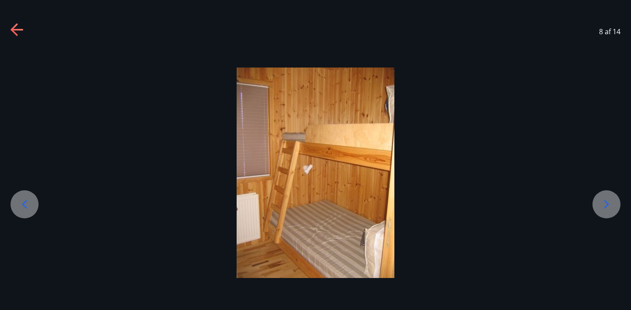
click at [16, 29] on icon at bounding box center [18, 30] width 14 height 14
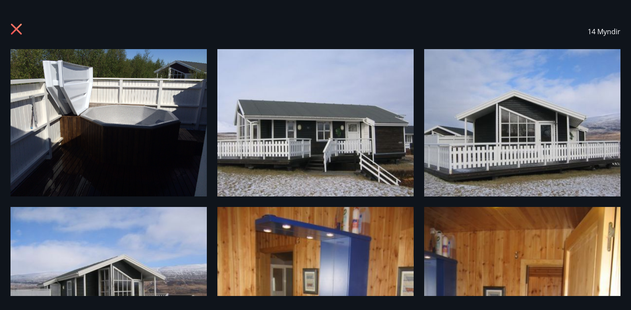
click at [16, 29] on icon at bounding box center [16, 29] width 2 height 2
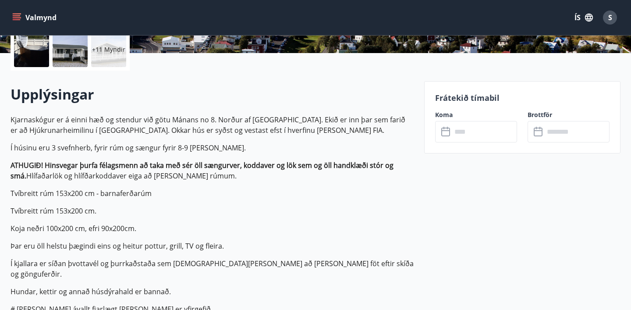
scroll to position [209, 0]
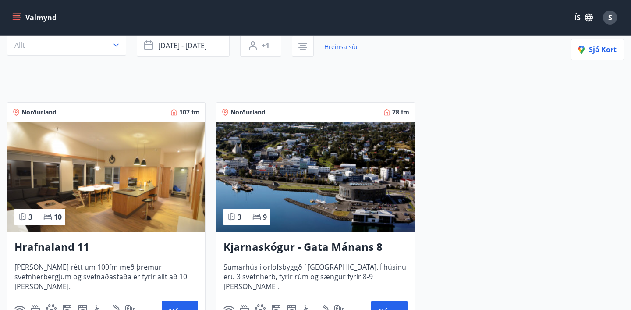
scroll to position [116, 0]
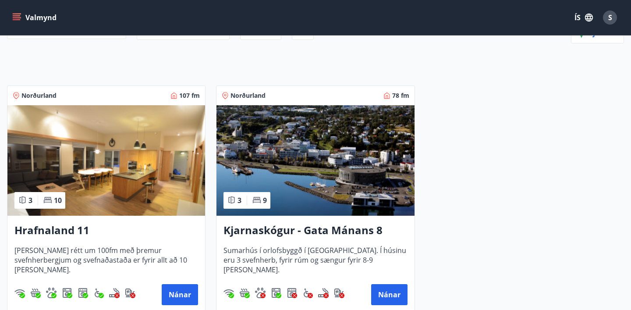
click at [67, 230] on h3 "Hrafnaland 11" at bounding box center [106, 231] width 184 height 16
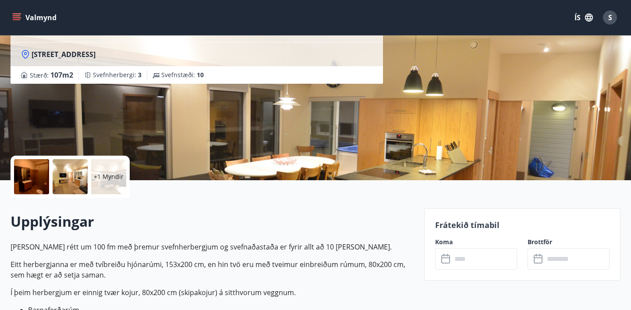
scroll to position [83, 0]
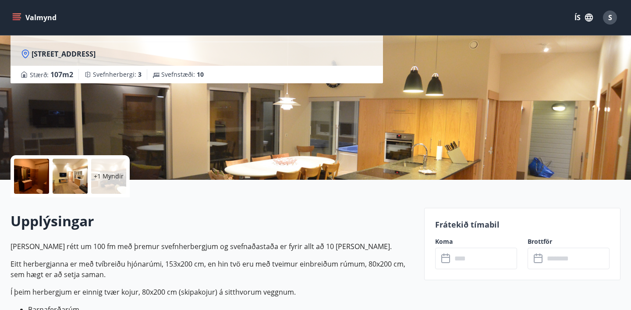
click at [249, 123] on div "Hrafnaland 11 Hrafnaland 11, 601 Akureyri Stærð : 107 m2 Svefnherbergi : 3 Svef…" at bounding box center [214, 48] width 407 height 263
click at [257, 134] on div "Hrafnaland 11 Hrafnaland 11, 601 Akureyri Stærð : 107 m2 Svefnherbergi : 3 Svef…" at bounding box center [214, 48] width 407 height 263
click at [49, 170] on div "+1 Myndir" at bounding box center [70, 176] width 119 height 42
click at [35, 176] on div at bounding box center [31, 176] width 35 height 35
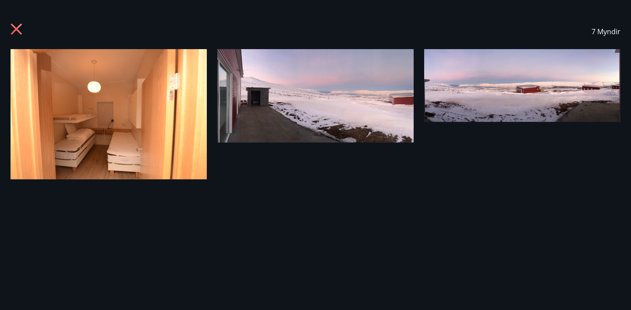
click at [123, 103] on img at bounding box center [109, 114] width 196 height 130
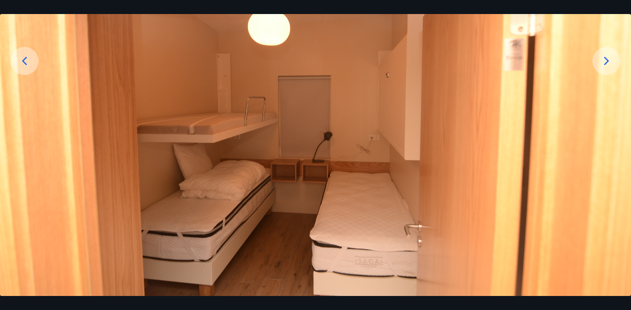
scroll to position [171, 0]
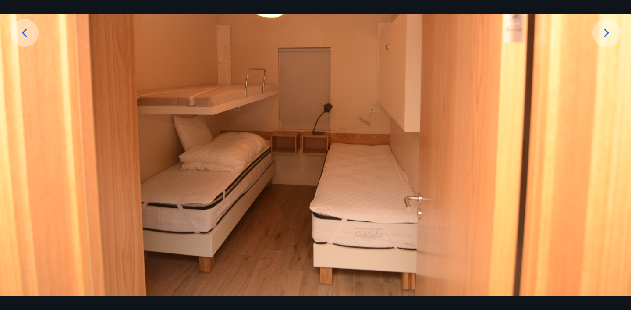
click at [612, 20] on div at bounding box center [606, 33] width 28 height 28
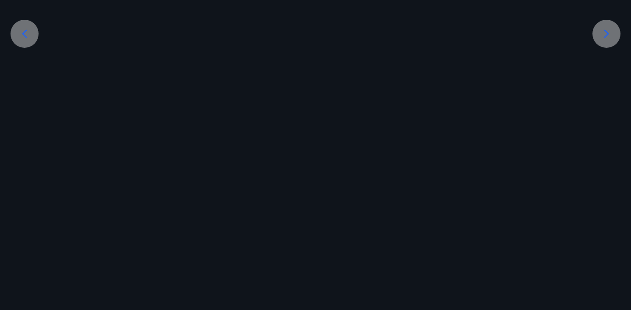
scroll to position [170, 0]
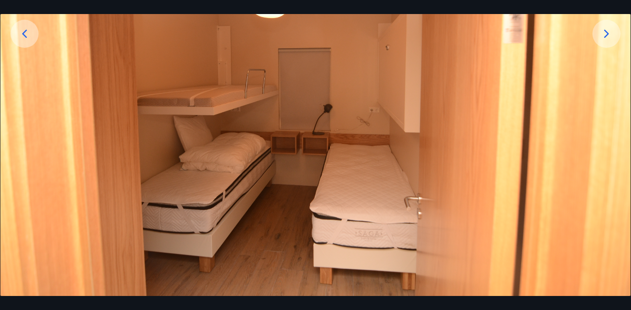
click at [612, 20] on img at bounding box center [315, 87] width 630 height 417
click at [609, 30] on icon at bounding box center [606, 34] width 14 height 14
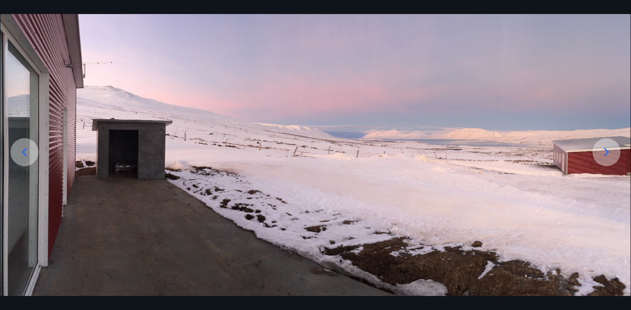
scroll to position [52, 0]
click at [609, 30] on img at bounding box center [315, 146] width 630 height 299
click at [601, 152] on icon at bounding box center [606, 152] width 14 height 14
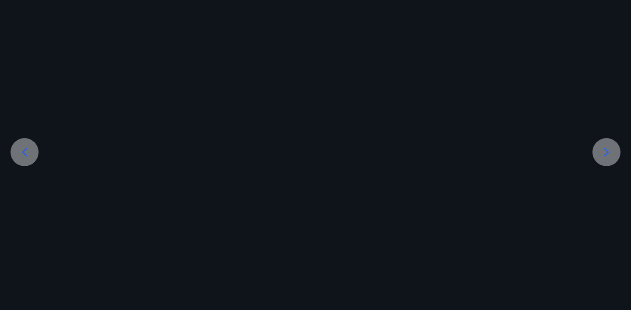
scroll to position [0, 0]
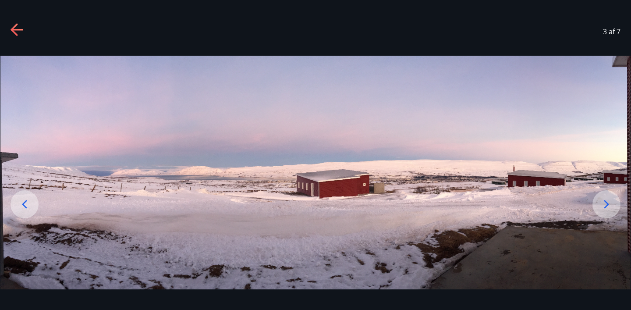
click at [601, 152] on img at bounding box center [315, 172] width 630 height 233
click at [601, 209] on icon at bounding box center [606, 204] width 14 height 14
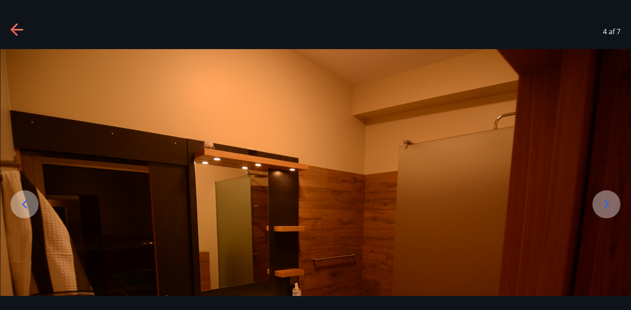
click at [601, 209] on icon at bounding box center [606, 204] width 14 height 14
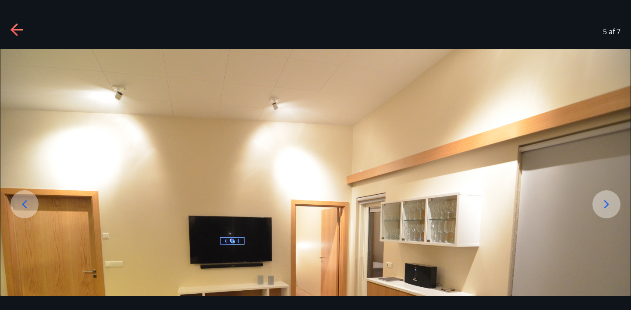
click at [601, 209] on icon at bounding box center [606, 204] width 14 height 14
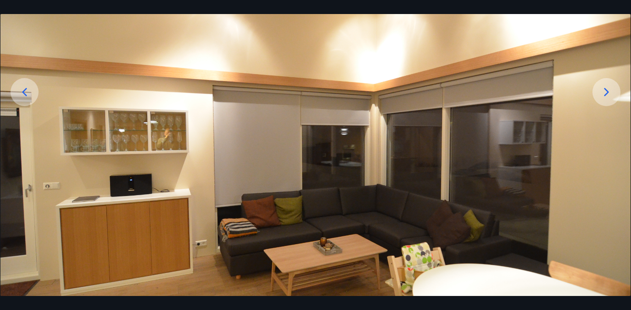
scroll to position [116, 0]
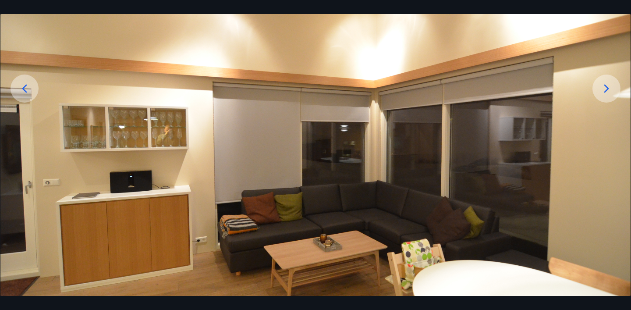
click at [612, 79] on div at bounding box center [606, 88] width 28 height 28
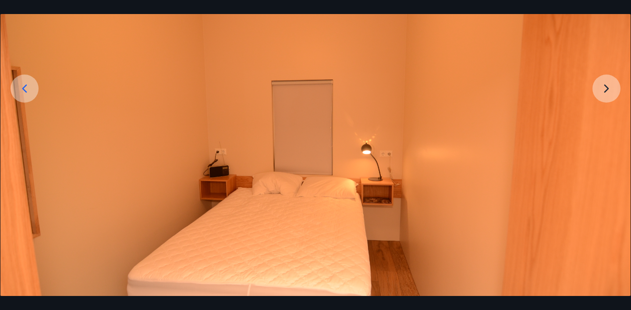
click at [611, 81] on img at bounding box center [315, 141] width 630 height 417
click at [608, 86] on img at bounding box center [315, 141] width 630 height 417
click at [605, 90] on img at bounding box center [315, 141] width 630 height 417
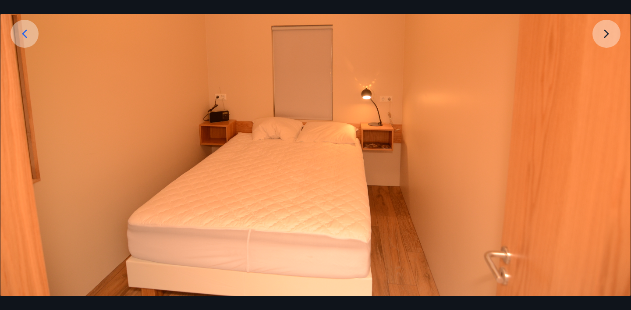
click at [605, 90] on img at bounding box center [315, 87] width 630 height 417
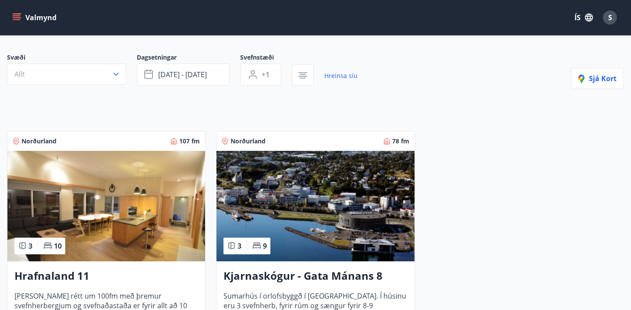
scroll to position [71, 0]
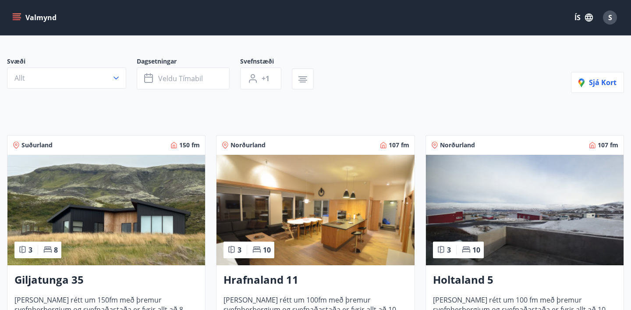
scroll to position [68, 0]
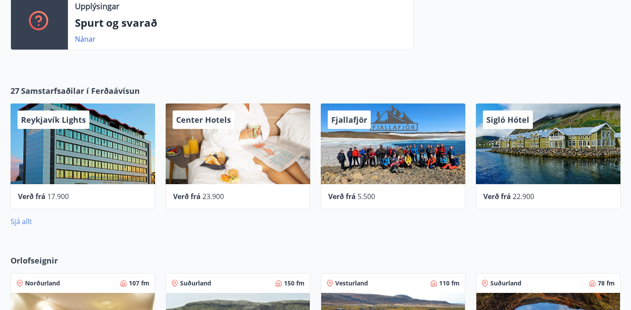
click at [28, 218] on link "Sjá allt" at bounding box center [21, 221] width 21 height 10
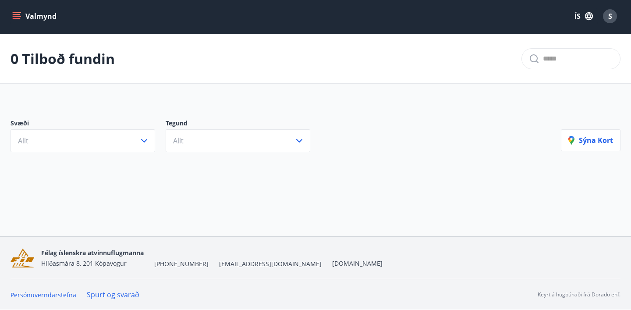
scroll to position [1, 0]
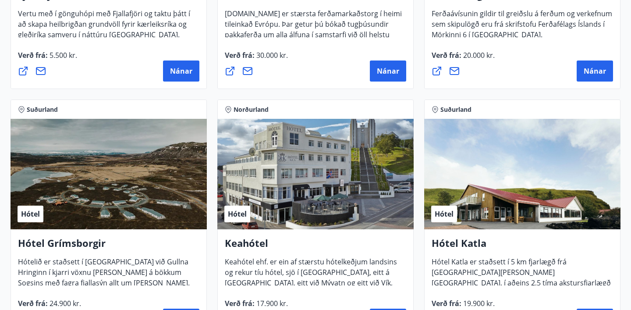
click at [127, 141] on div "Hótel" at bounding box center [109, 174] width 196 height 110
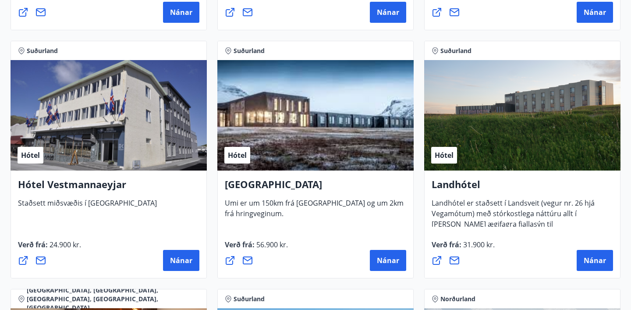
scroll to position [1866, 0]
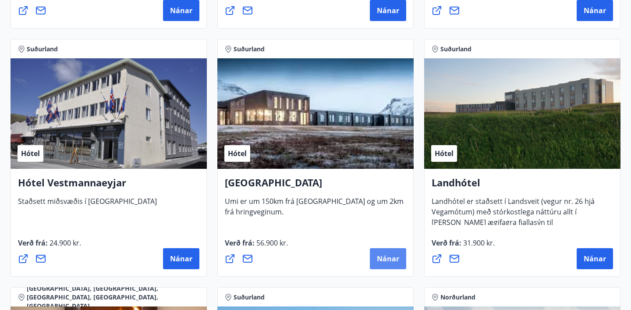
click at [378, 256] on span "Nánar" at bounding box center [388, 259] width 22 height 10
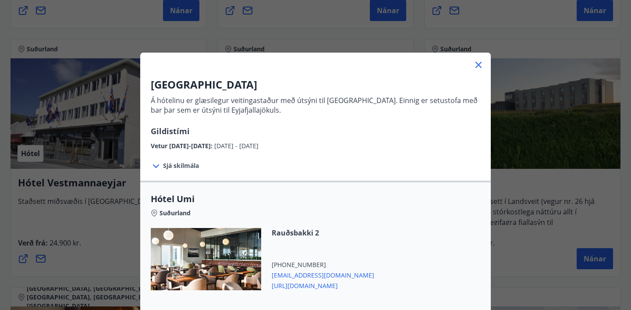
click at [378, 256] on div "Rauðsbakki 2 +354 5814001 umi@umihotels.is https://hotelumi.is/" at bounding box center [315, 264] width 329 height 73
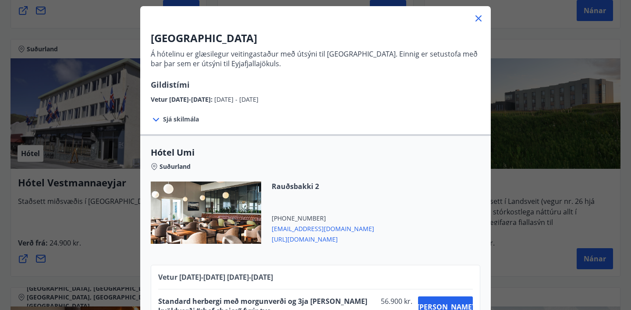
scroll to position [81, 0]
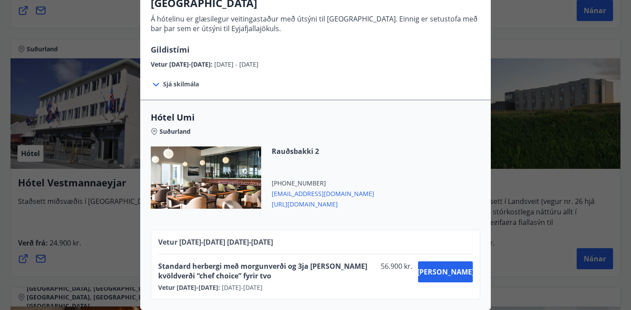
click at [545, 198] on div "UMI Hotel Á hótelinu er glæsilegur veitingastaður með útsýni til Vestmannaeyja.…" at bounding box center [315, 74] width 631 height 310
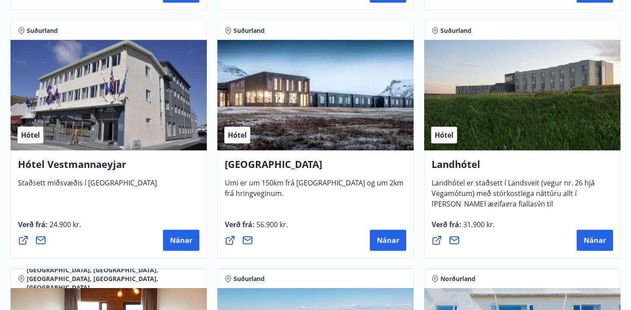
scroll to position [1885, 0]
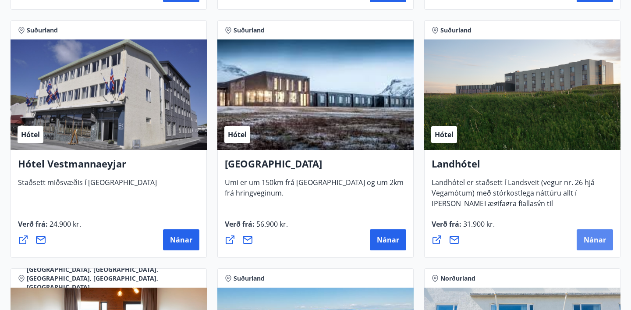
click at [598, 233] on button "Nánar" at bounding box center [594, 239] width 36 height 21
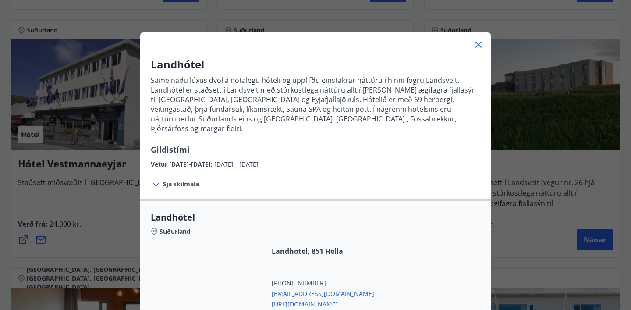
scroll to position [130, 0]
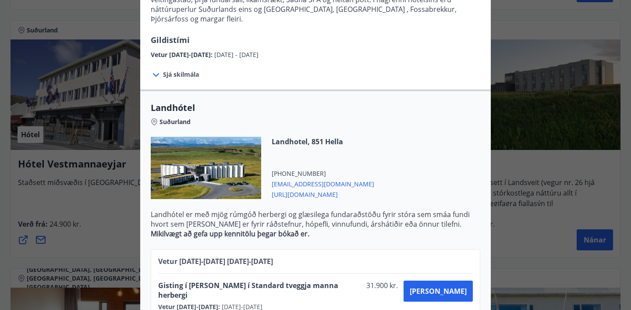
click at [613, 199] on div at bounding box center [315, 155] width 631 height 310
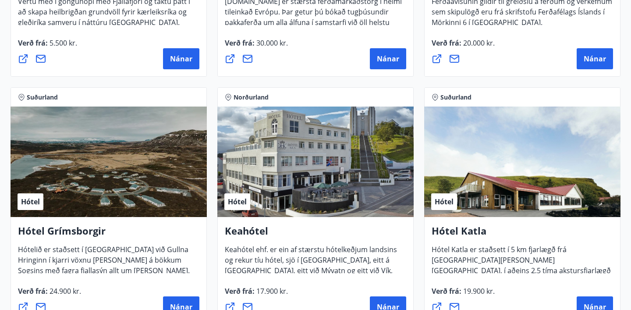
scroll to position [0, 0]
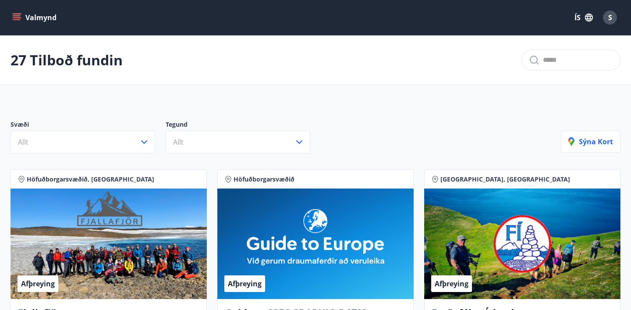
click at [416, 204] on div "Höfuðborgarsvæðið Afþreying Guide to Europe Guidetoeurope.com er stærsta ferðam…" at bounding box center [315, 288] width 207 height 248
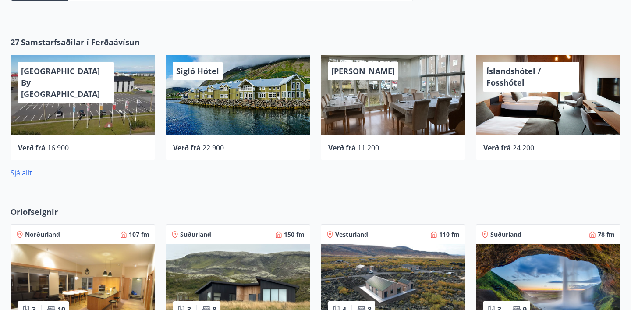
scroll to position [369, 0]
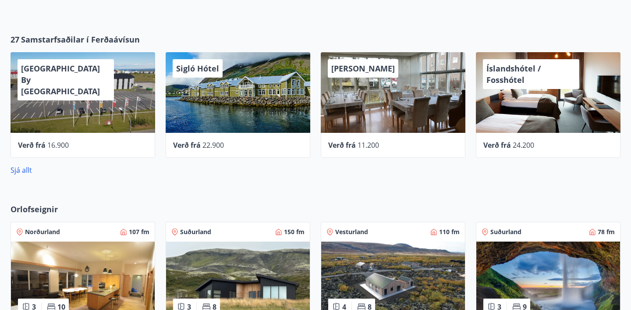
click at [333, 234] on div "Vesturland" at bounding box center [347, 231] width 42 height 9
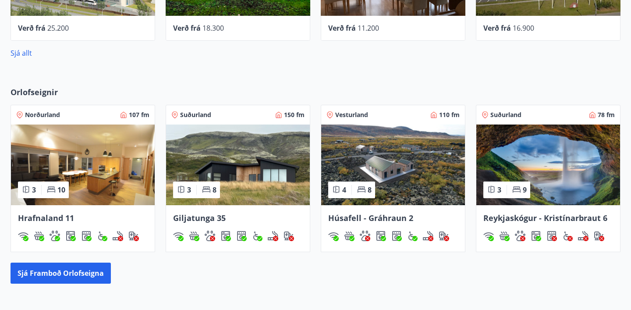
scroll to position [481, 0]
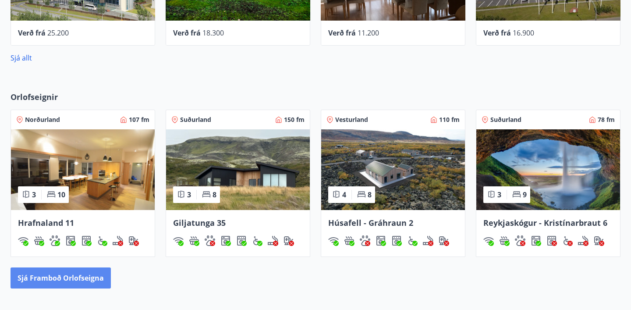
click at [27, 272] on button "Sjá framboð orlofseigna" at bounding box center [61, 277] width 100 height 21
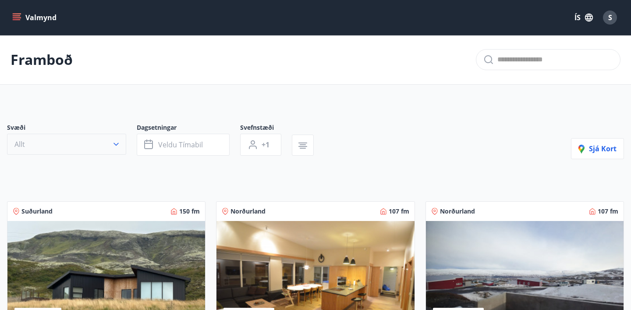
click at [114, 143] on icon "button" at bounding box center [115, 144] width 5 height 3
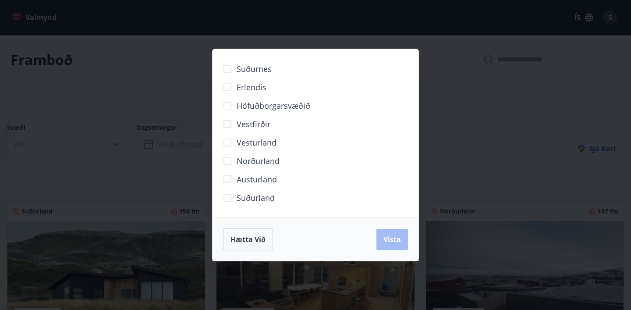
click at [151, 180] on div "Suðurnes Erlendis Höfuðborgarsvæðið Vestfirðir Vesturland Norðurland Austurland…" at bounding box center [315, 155] width 631 height 310
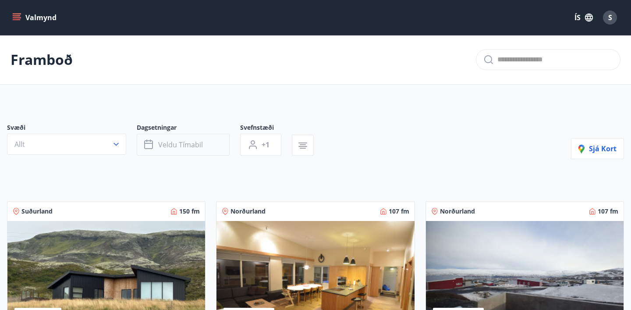
click at [183, 146] on span "Veldu tímabil" at bounding box center [180, 145] width 45 height 10
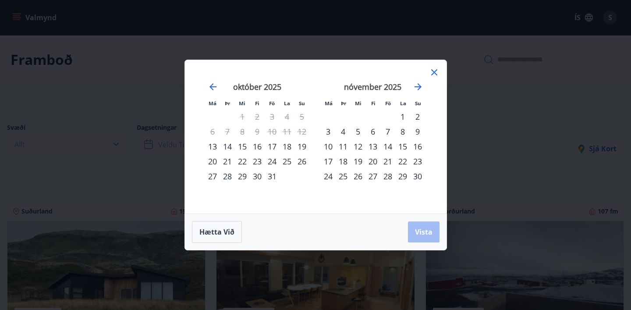
click at [305, 148] on div "19" at bounding box center [301, 146] width 15 height 15
drag, startPoint x: 230, startPoint y: 160, endPoint x: 315, endPoint y: 168, distance: 85.4
click at [230, 160] on div "21" at bounding box center [227, 161] width 15 height 15
click at [424, 233] on span "Vista" at bounding box center [424, 232] width 18 height 10
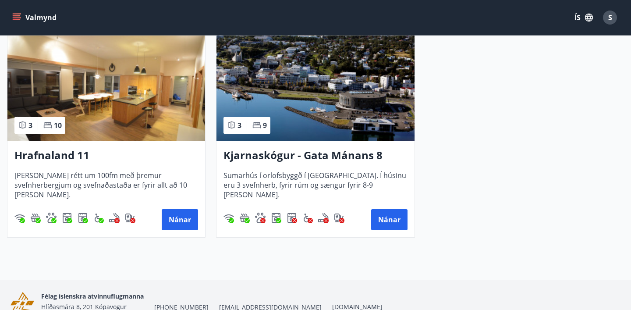
scroll to position [191, 0]
click at [82, 155] on h3 "Hrafnaland 11" at bounding box center [106, 155] width 184 height 16
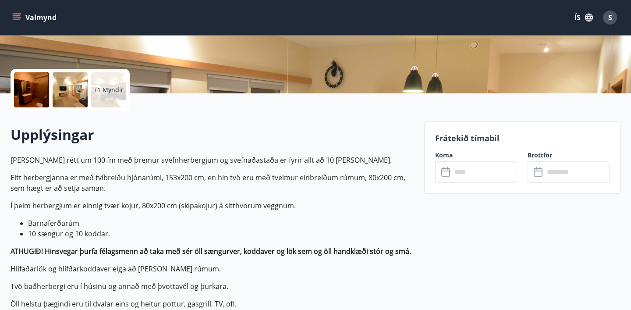
scroll to position [195, 0]
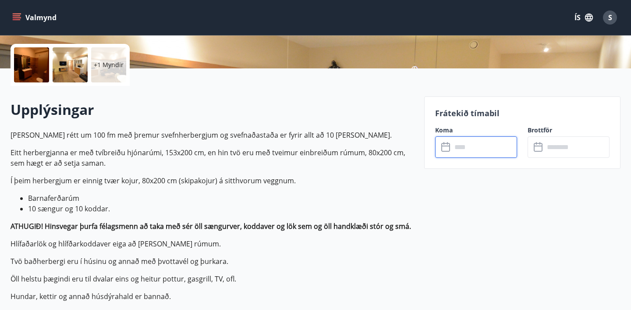
click at [475, 147] on input "text" at bounding box center [484, 146] width 65 height 21
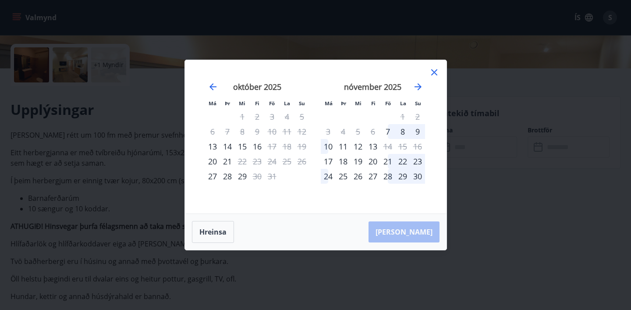
click at [301, 145] on div "19" at bounding box center [301, 146] width 15 height 15
click at [210, 231] on button "Hreinsa" at bounding box center [213, 232] width 42 height 22
click at [302, 146] on div "19" at bounding box center [301, 146] width 15 height 15
click at [162, 198] on div "Má Þr Mi Fi Fö La Su Má Þr Mi Fi Fö La Su september 2025 1 2 3 4 5 6 7 8 9 10 1…" at bounding box center [315, 155] width 631 height 310
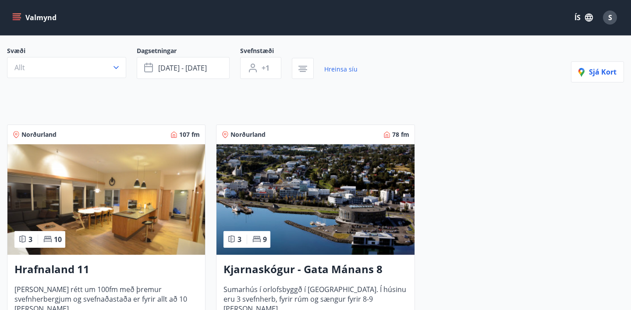
scroll to position [77, 0]
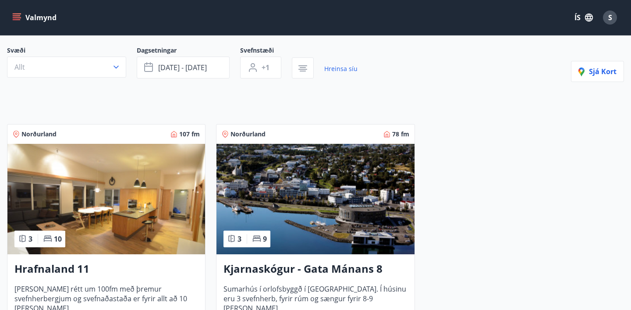
click at [292, 271] on h3 "Kjarnaskógur - Gata Mánans 8" at bounding box center [315, 269] width 184 height 16
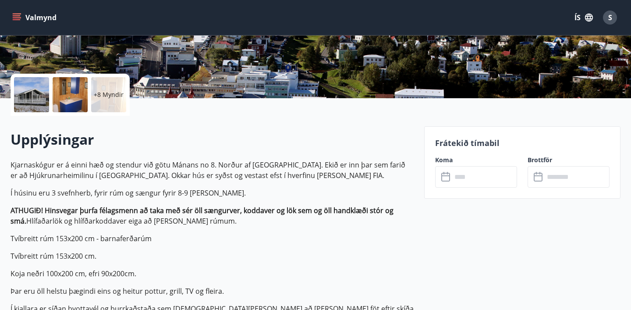
scroll to position [163, 0]
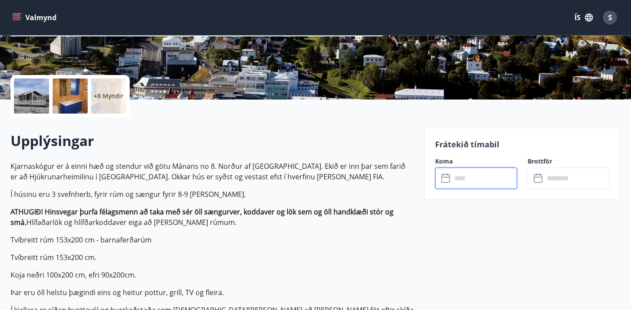
click at [476, 176] on input "text" at bounding box center [484, 177] width 65 height 21
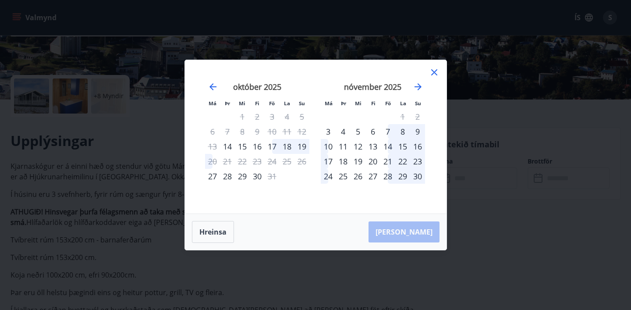
click at [304, 148] on div "19" at bounding box center [301, 146] width 15 height 15
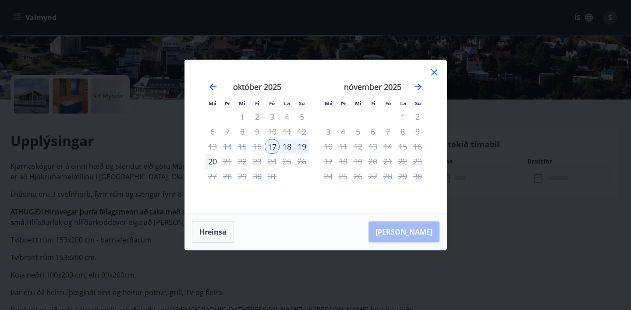
click at [149, 218] on div "Má Þr Mi Fi Fö La Su Má Þr Mi Fi Fö La Su september 2025 1 2 3 4 5 6 7 8 9 10 1…" at bounding box center [315, 155] width 631 height 310
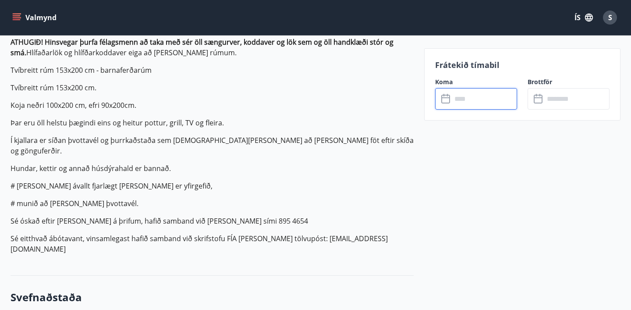
scroll to position [339, 0]
